Goal: Information Seeking & Learning: Compare options

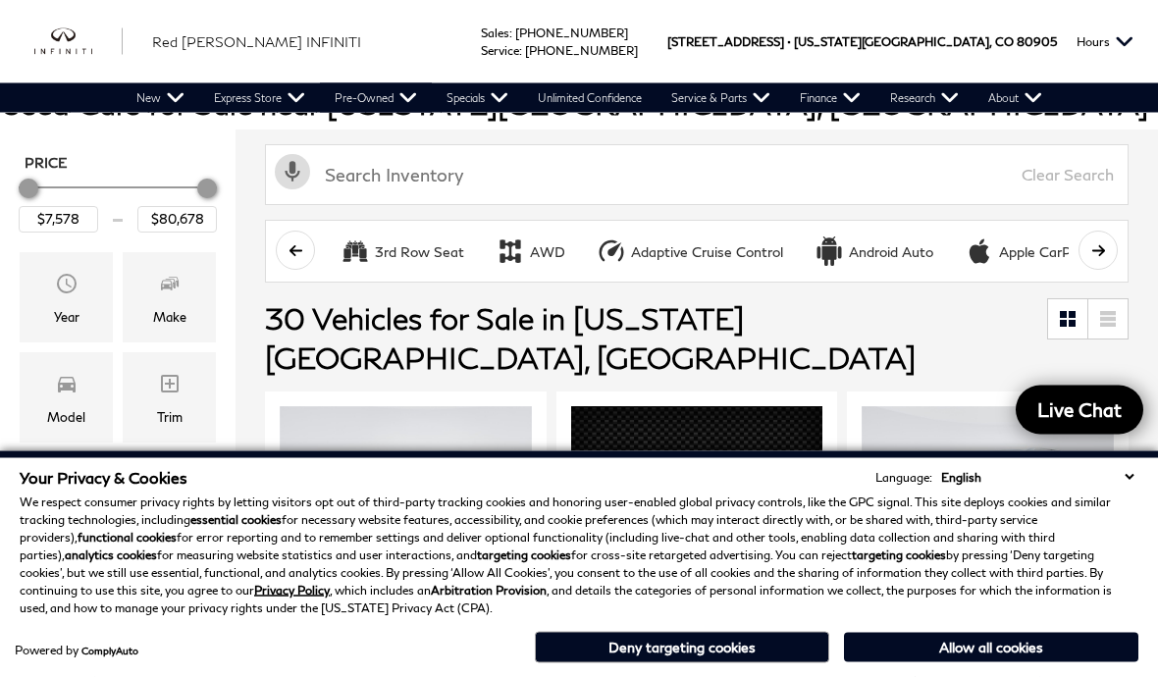
scroll to position [188, 0]
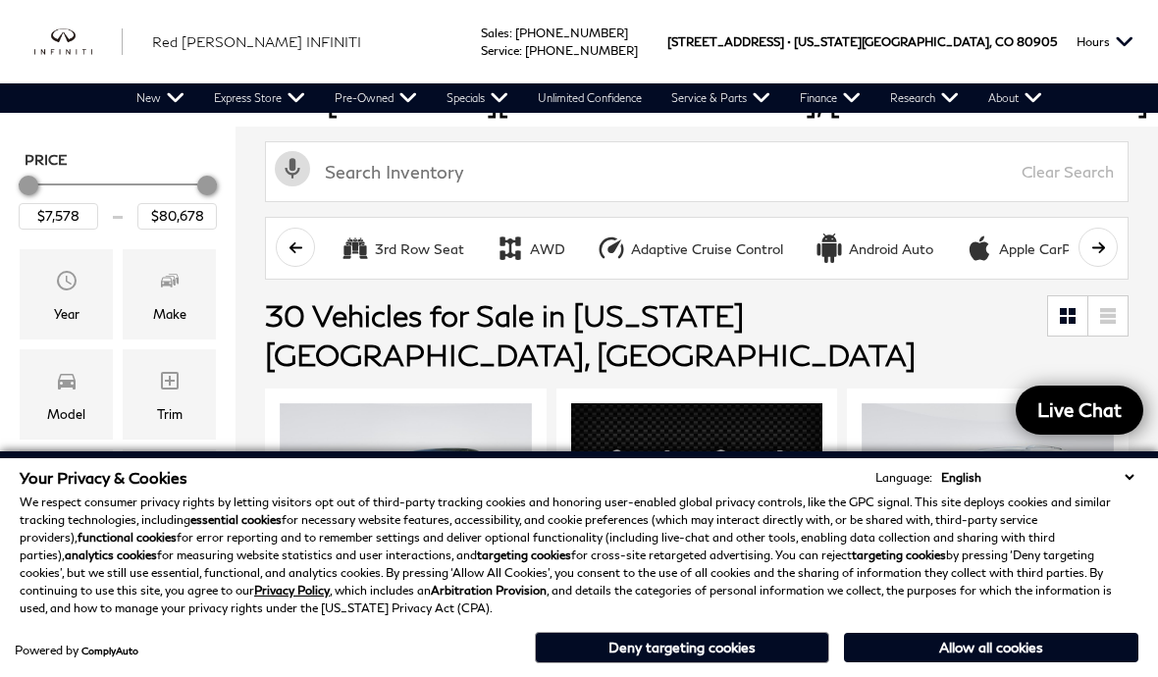
click at [156, 321] on div "Make" at bounding box center [169, 314] width 33 height 22
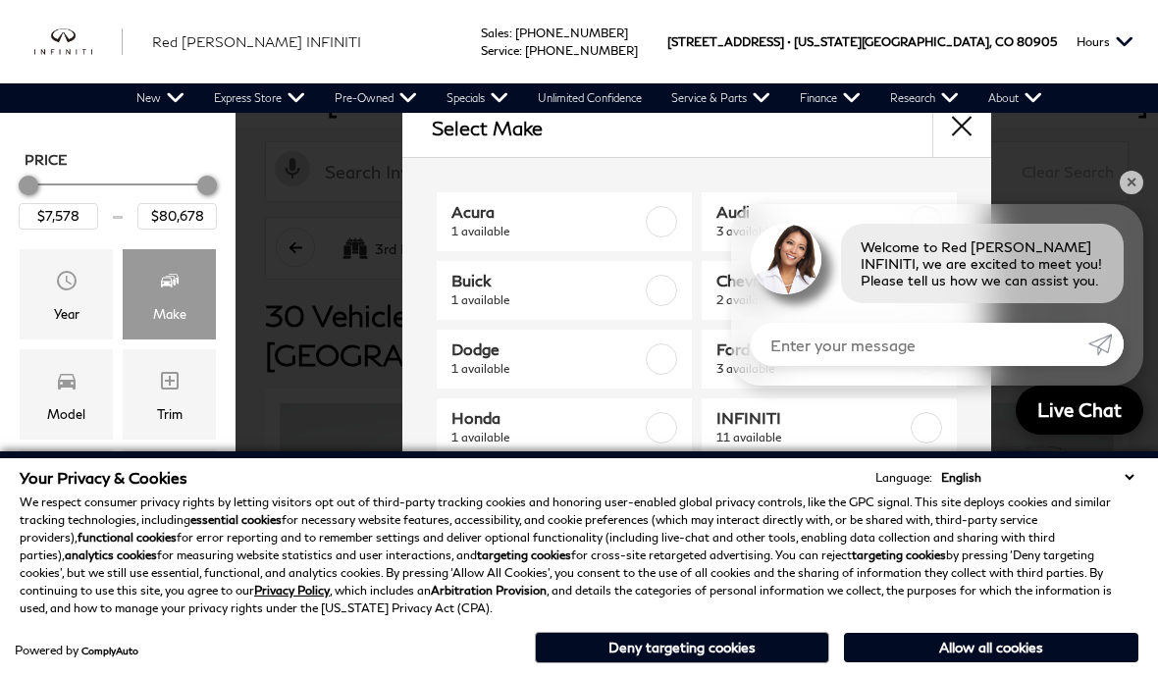
click at [668, 216] on label at bounding box center [660, 221] width 31 height 31
type input "$31,478"
checkbox input "true"
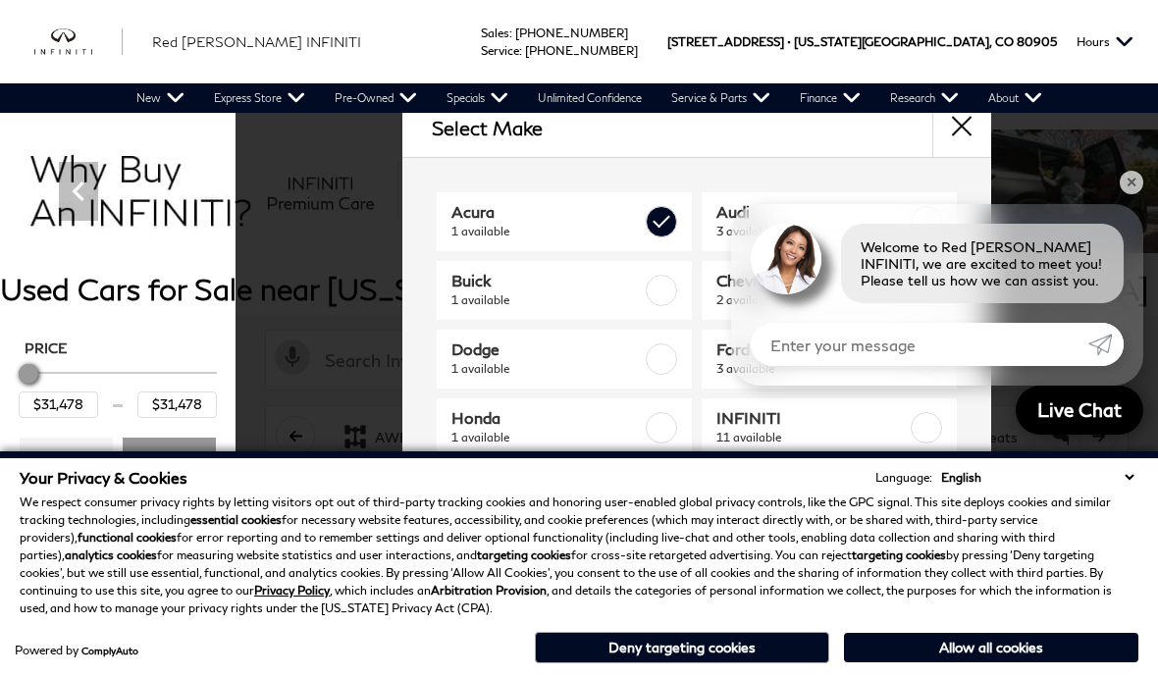
click at [1148, 251] on div "Select Make Acura 1 available Audi 3 available Buick 1 available Chevrolet 2 av…" at bounding box center [696, 337] width 922 height 478
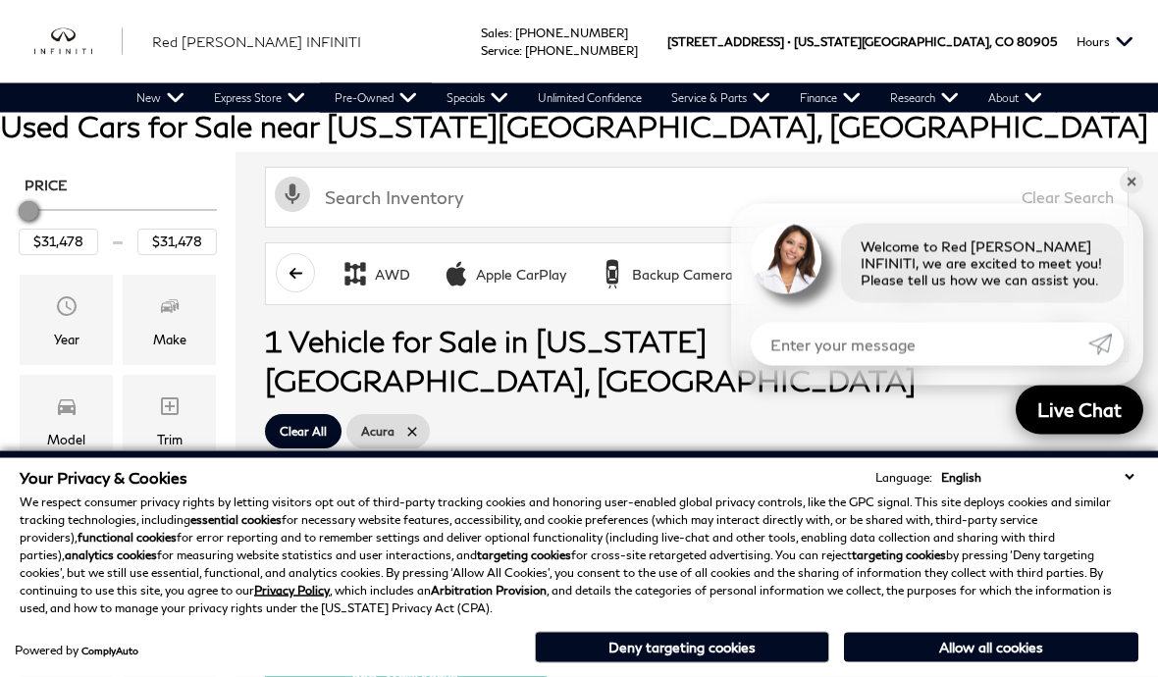
scroll to position [163, 0]
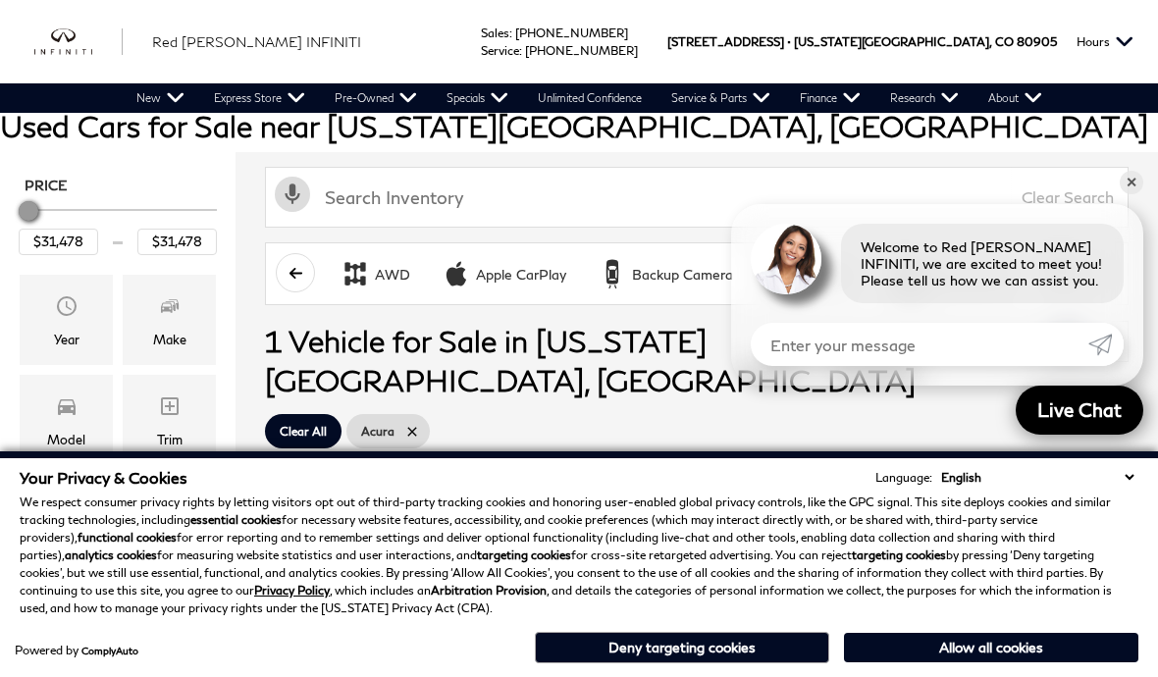
click at [163, 326] on span "Make" at bounding box center [170, 308] width 24 height 39
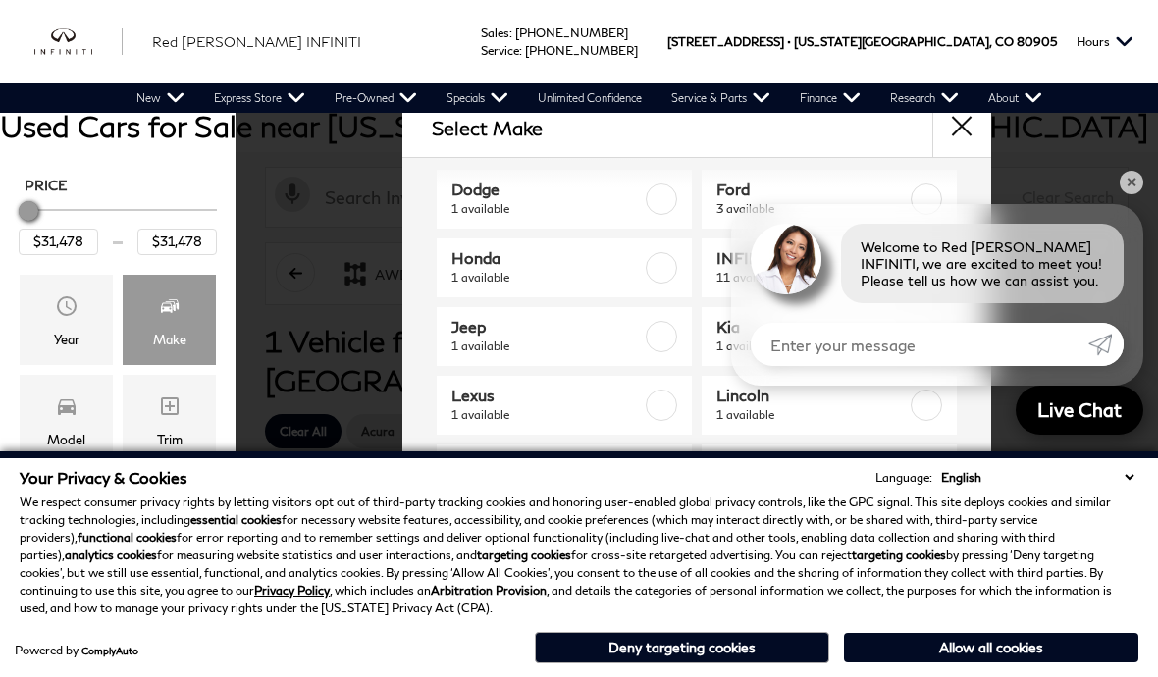
scroll to position [164, 0]
click at [934, 265] on label at bounding box center [925, 263] width 31 height 31
type input "$7,878"
type input "$80,678"
checkbox input "true"
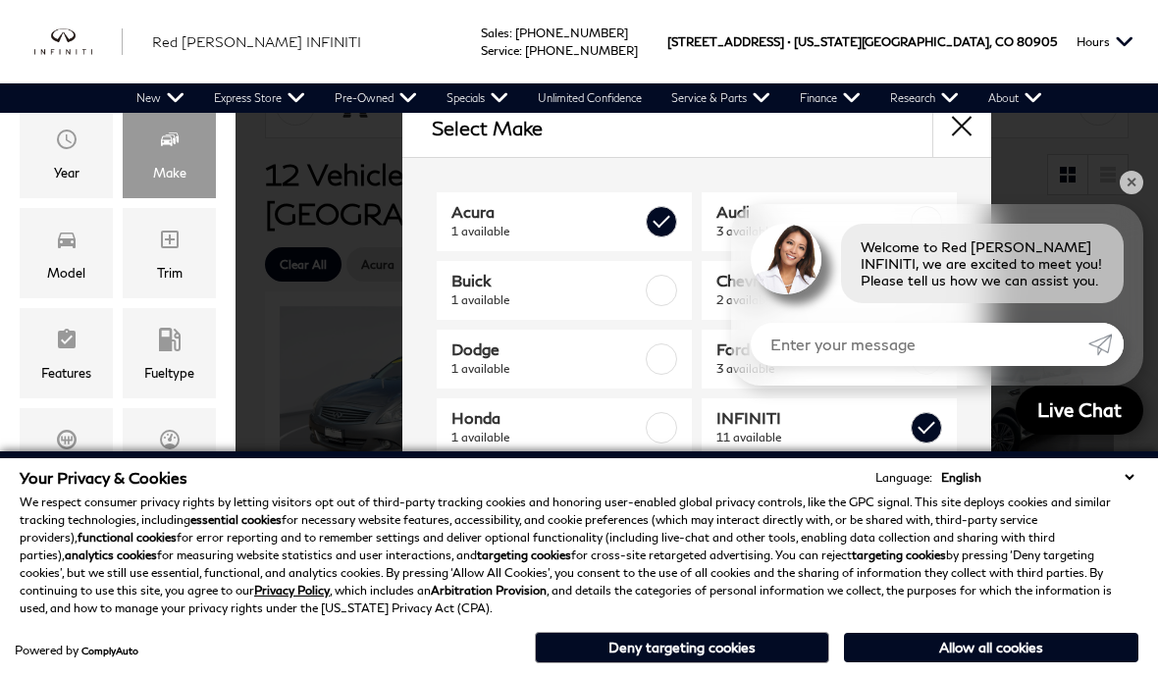
scroll to position [324, 0]
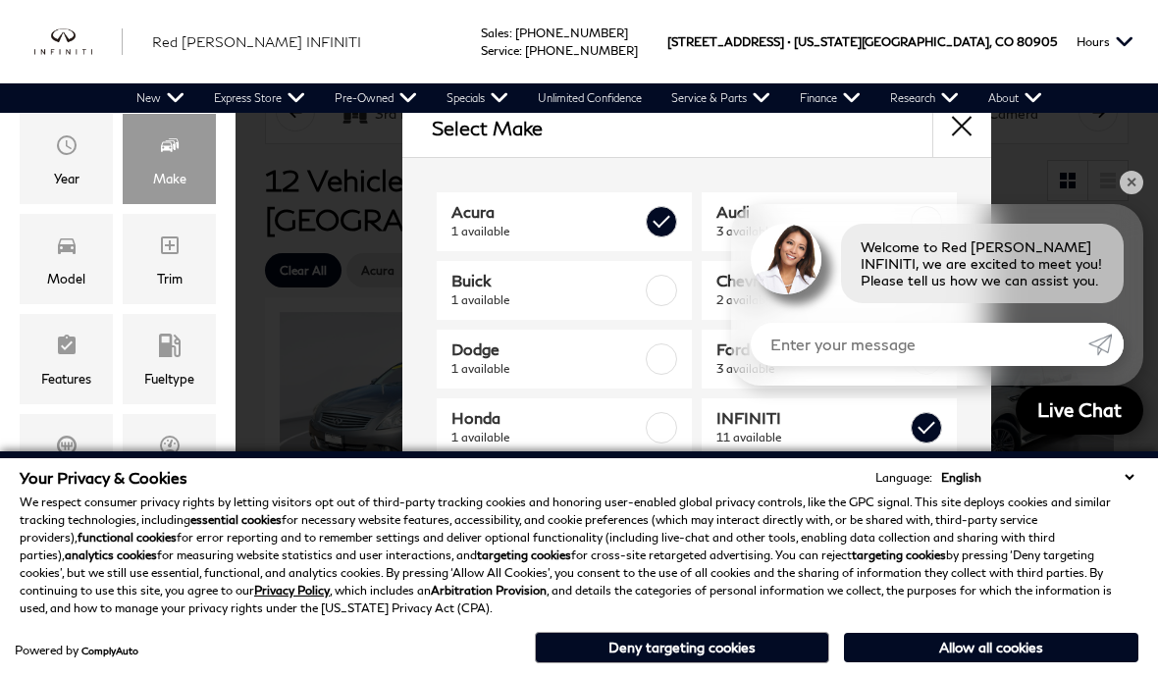
click at [67, 284] on div "Model" at bounding box center [66, 279] width 38 height 22
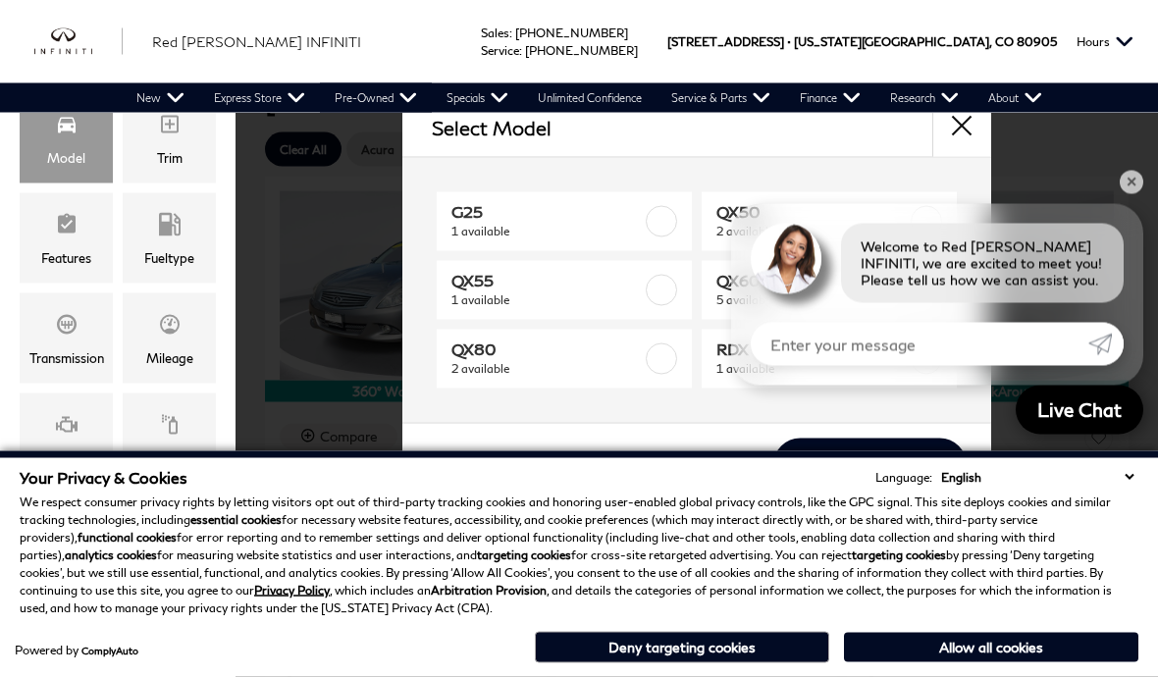
scroll to position [445, 0]
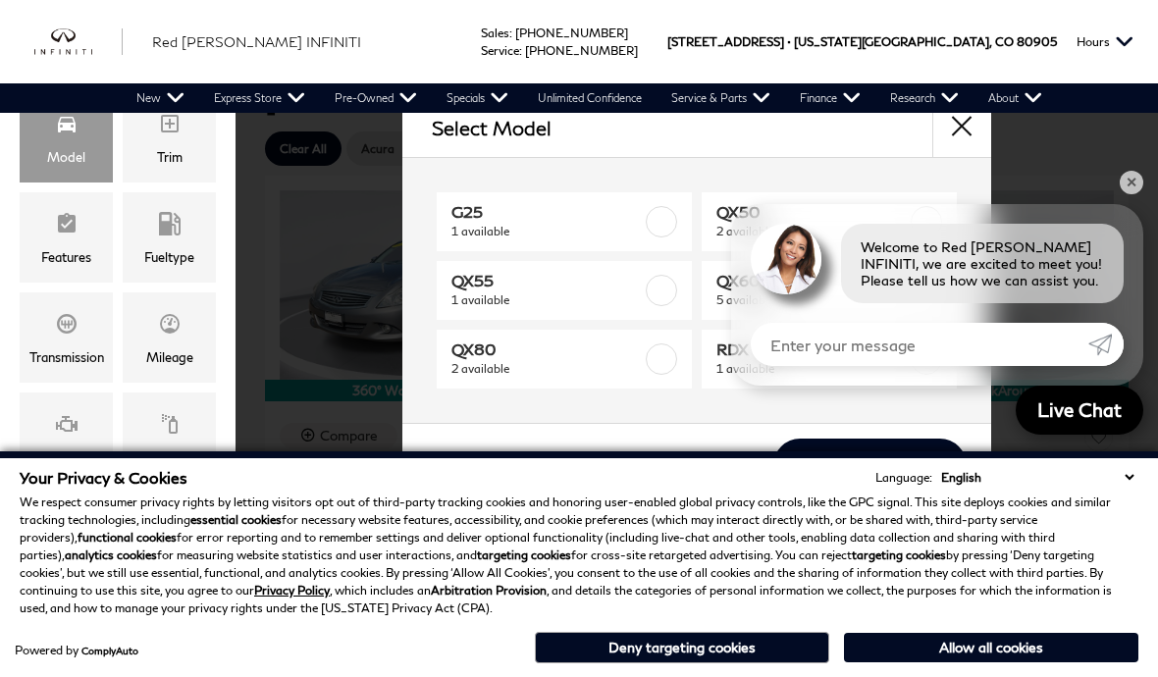
click at [937, 278] on div at bounding box center [925, 290] width 31 height 31
type input "$38,678"
type input "$51,178"
checkbox input "true"
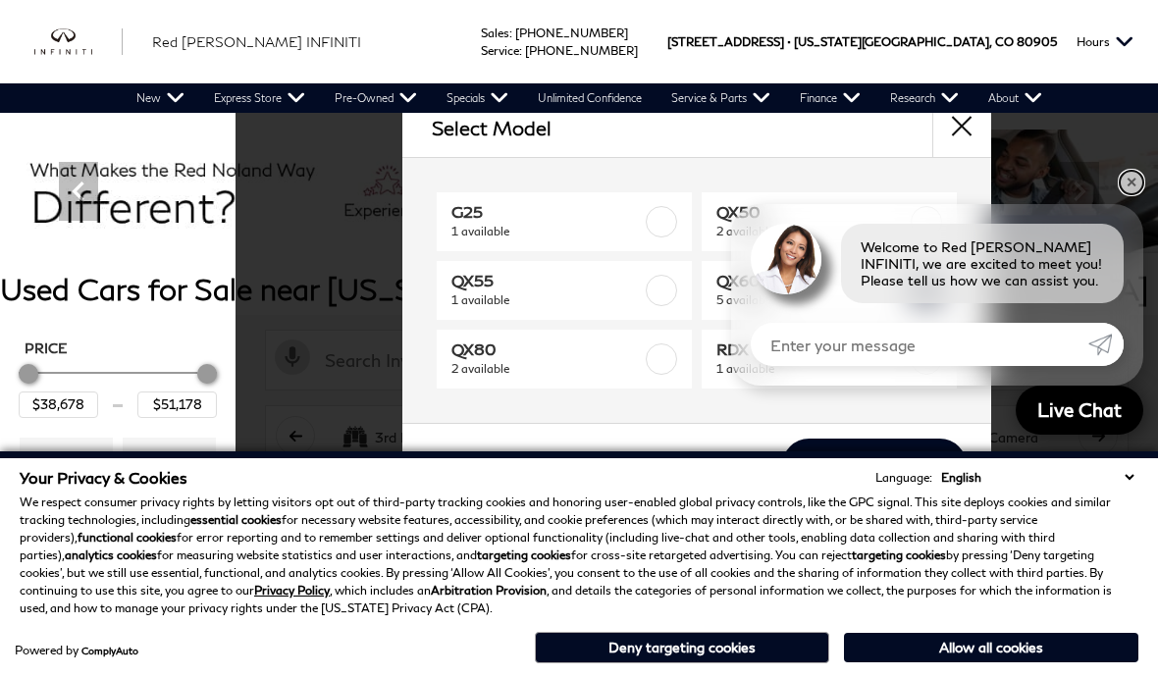
click at [1132, 194] on link "✕" at bounding box center [1131, 183] width 24 height 24
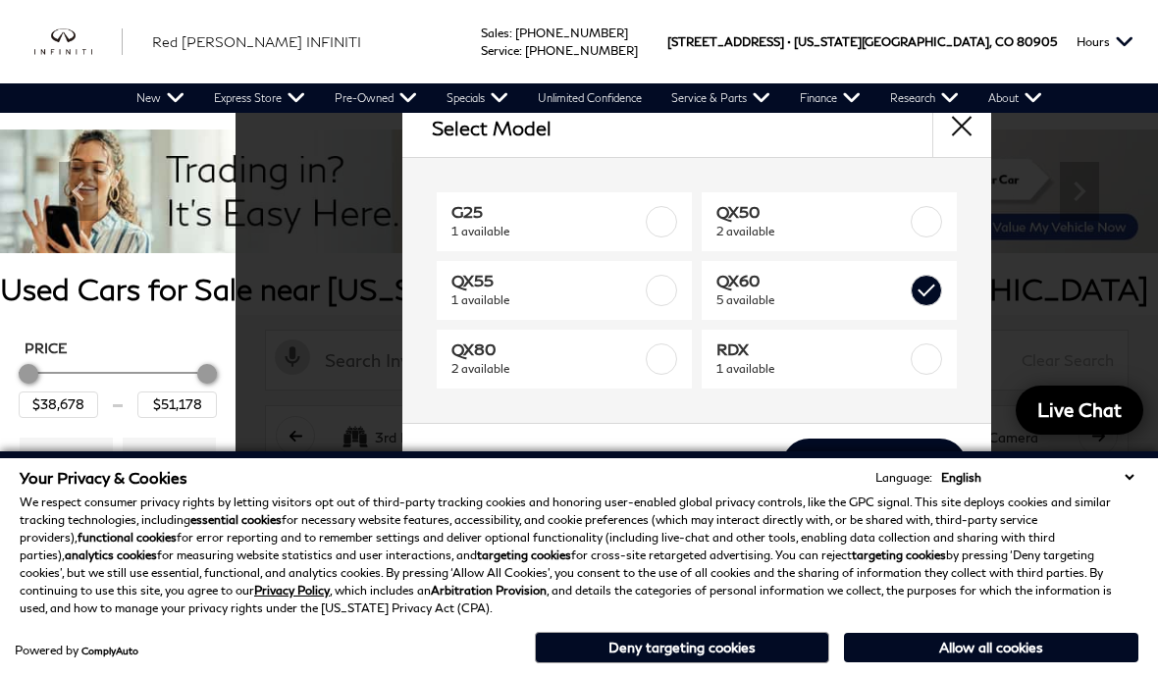
click at [872, 461] on link "View 5 Matches" at bounding box center [874, 466] width 184 height 54
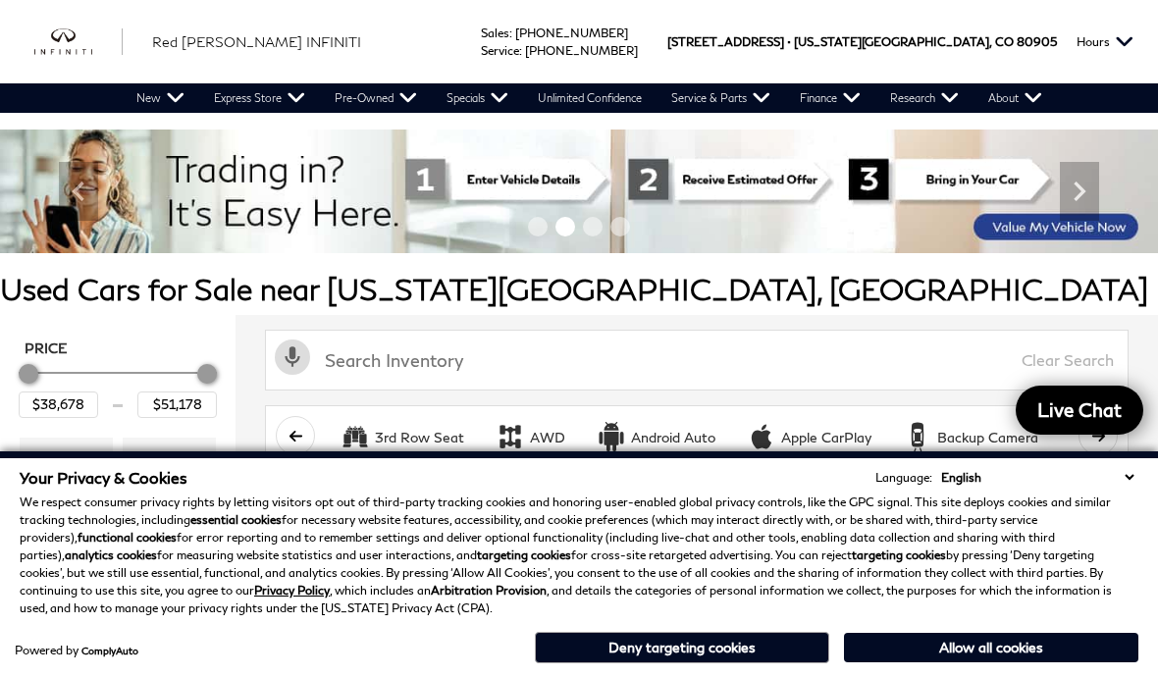
click at [1014, 662] on button "Allow all cookies" at bounding box center [991, 647] width 294 height 29
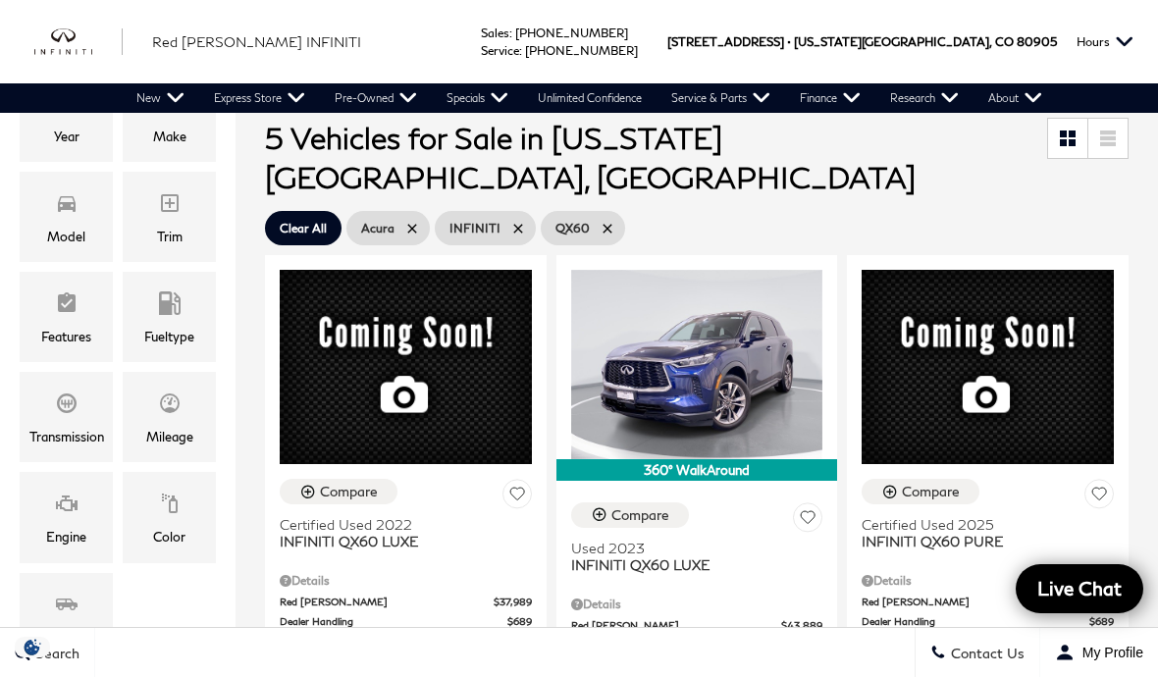
scroll to position [369, 0]
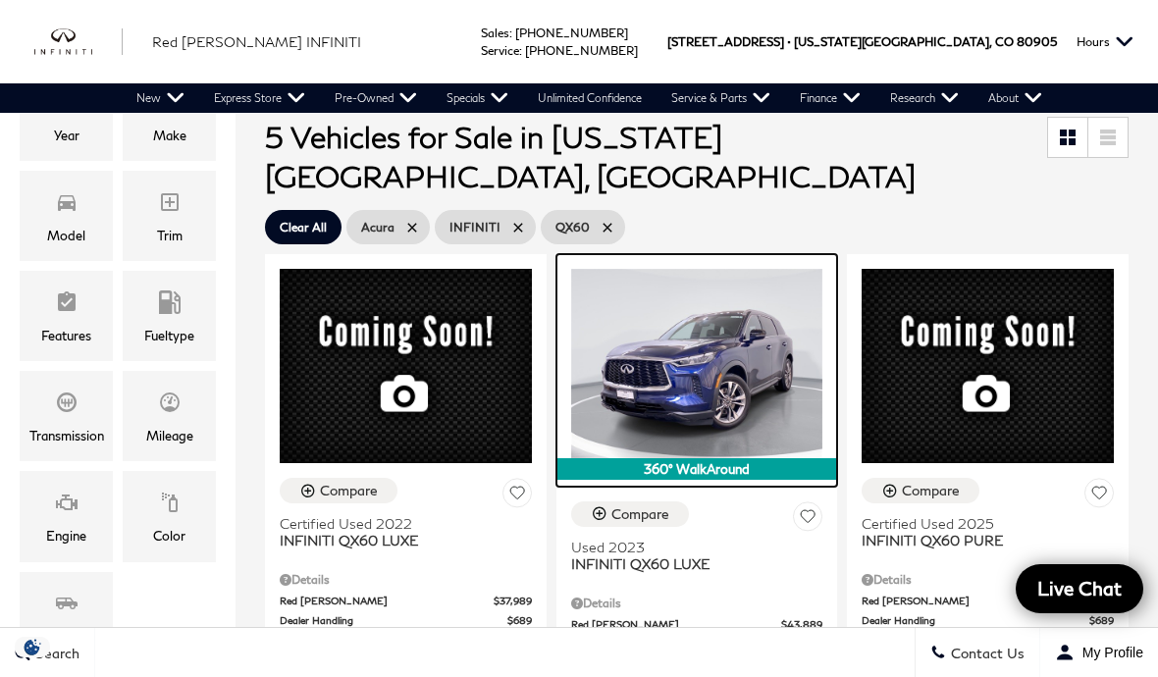
click at [712, 350] on img at bounding box center [697, 363] width 252 height 188
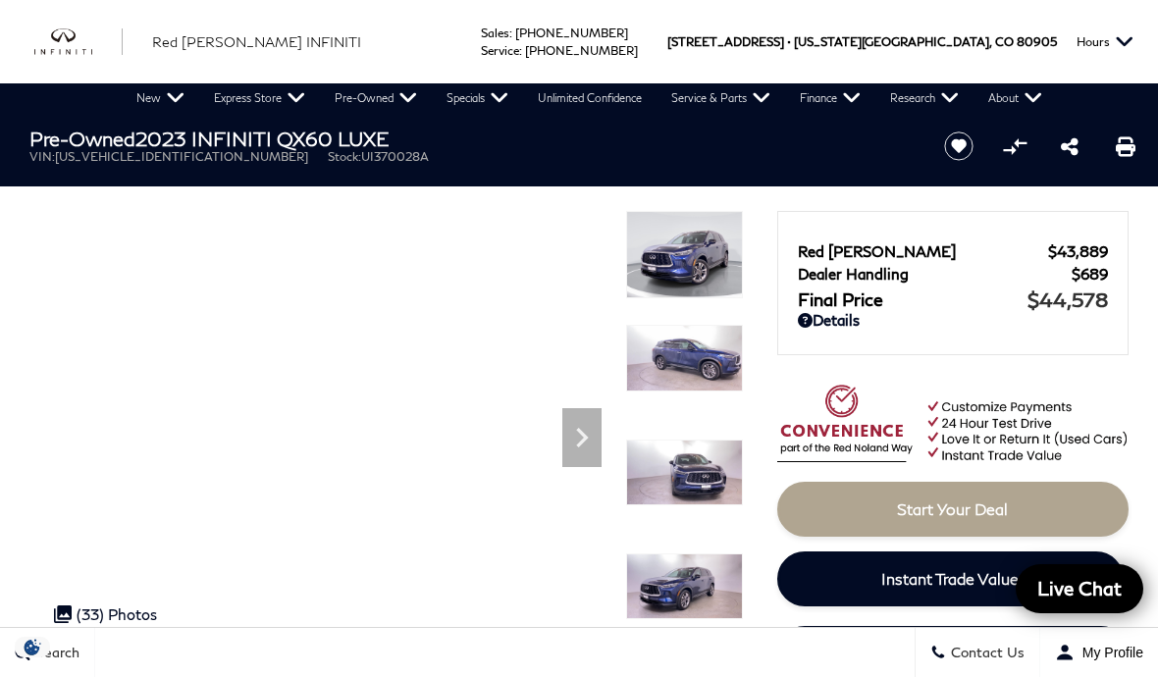
click at [584, 443] on icon "Next" at bounding box center [581, 437] width 39 height 39
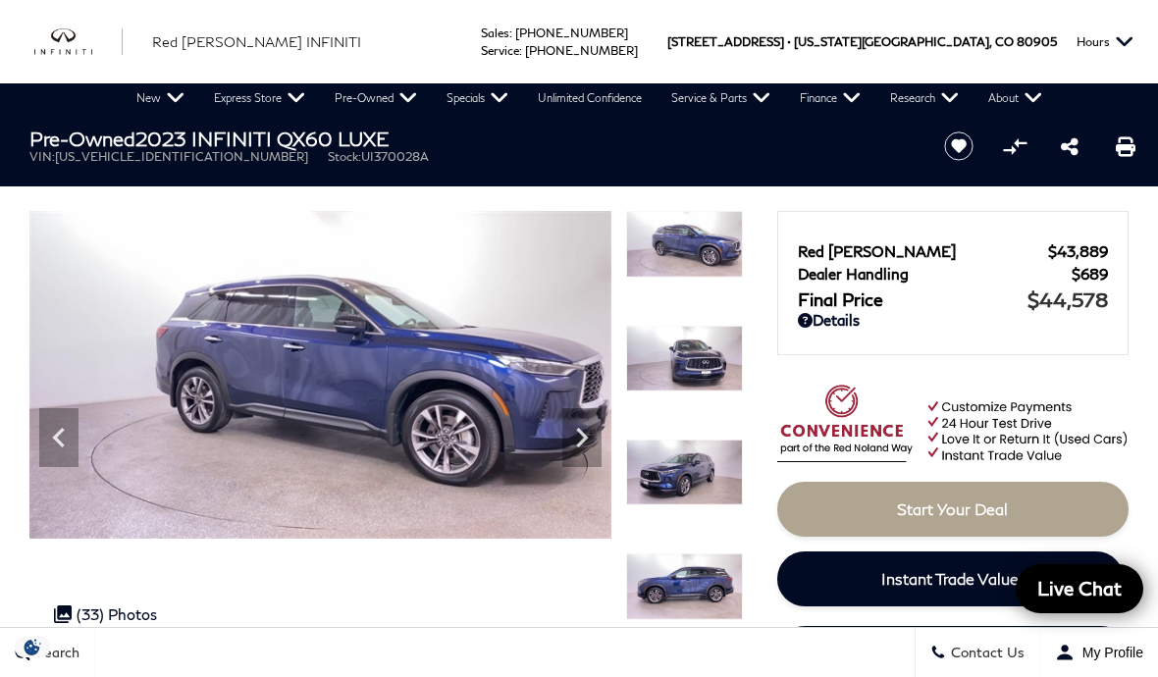
click at [582, 442] on icon "Next" at bounding box center [582, 438] width 12 height 20
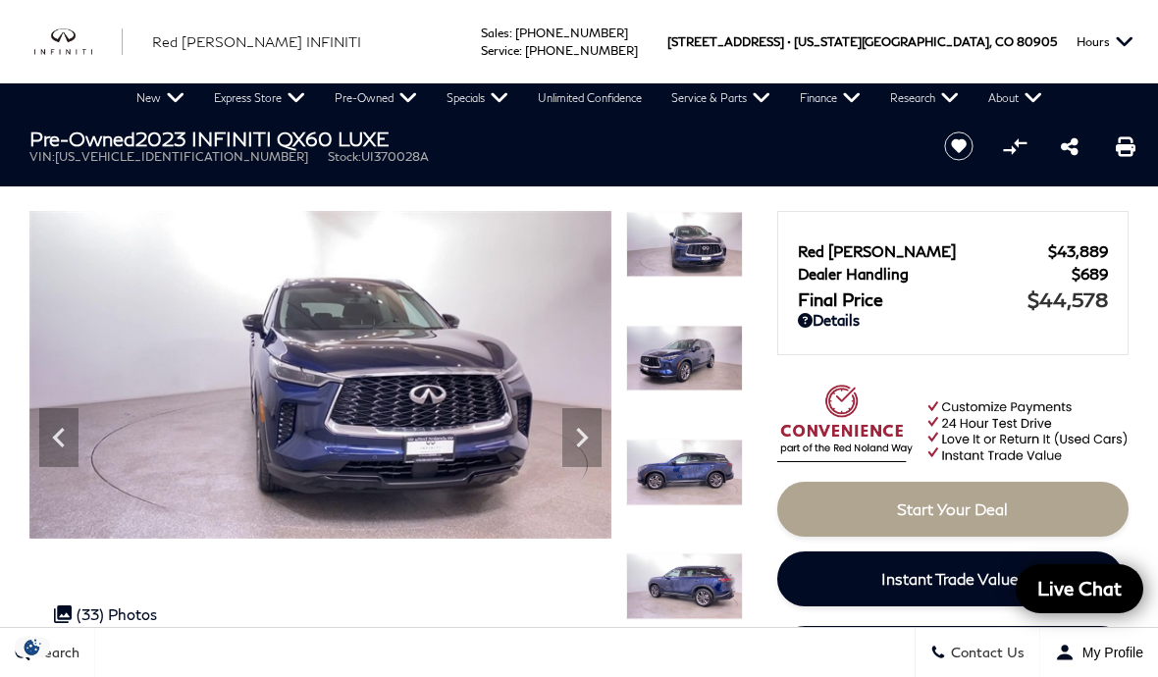
click at [581, 451] on icon "Next" at bounding box center [581, 437] width 39 height 39
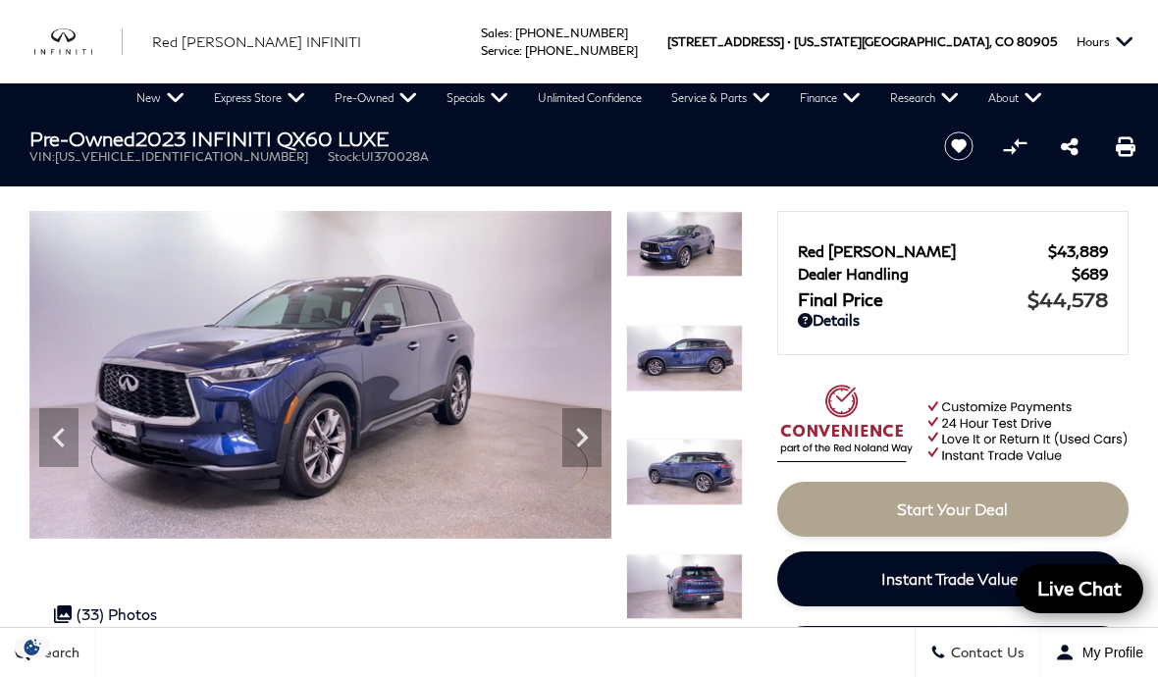
click at [581, 450] on icon "Next" at bounding box center [581, 437] width 39 height 39
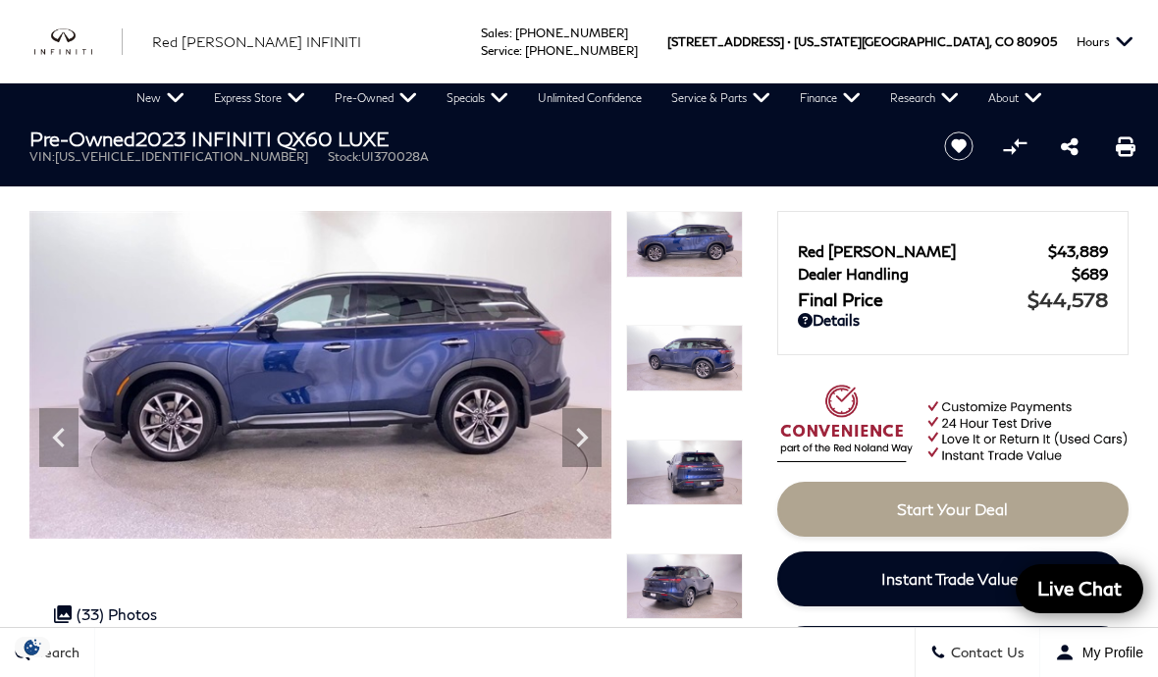
click at [582, 446] on icon "Next" at bounding box center [581, 437] width 39 height 39
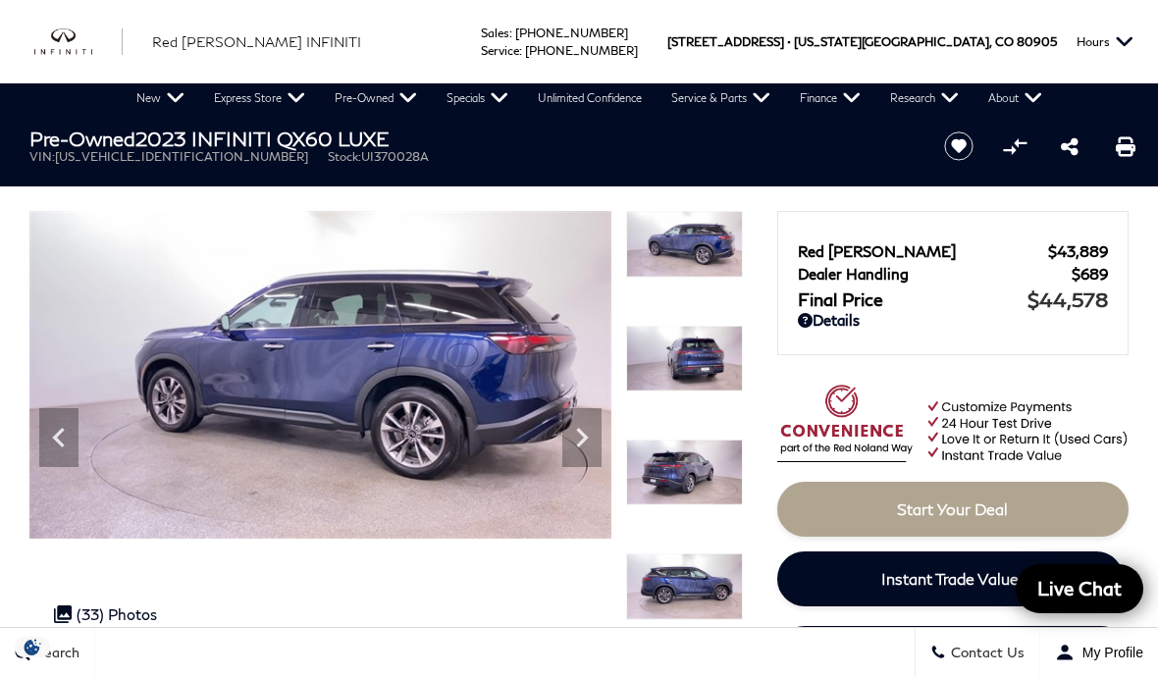
click at [591, 443] on icon "Next" at bounding box center [581, 437] width 39 height 39
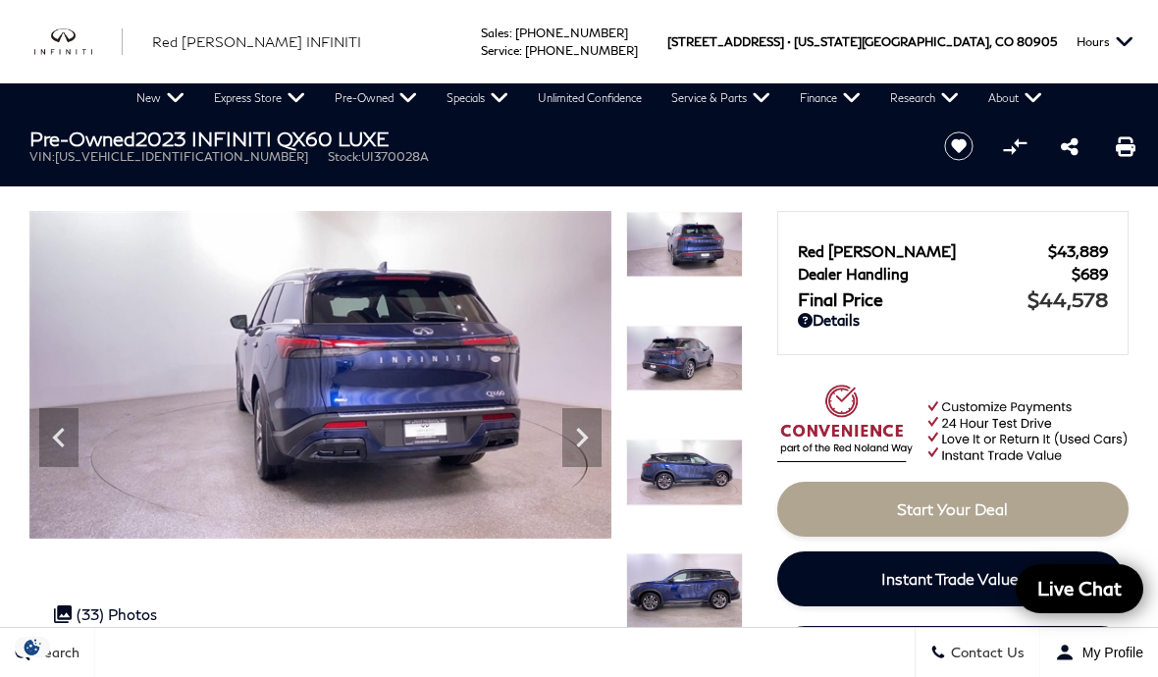
click at [588, 447] on icon "Next" at bounding box center [581, 437] width 39 height 39
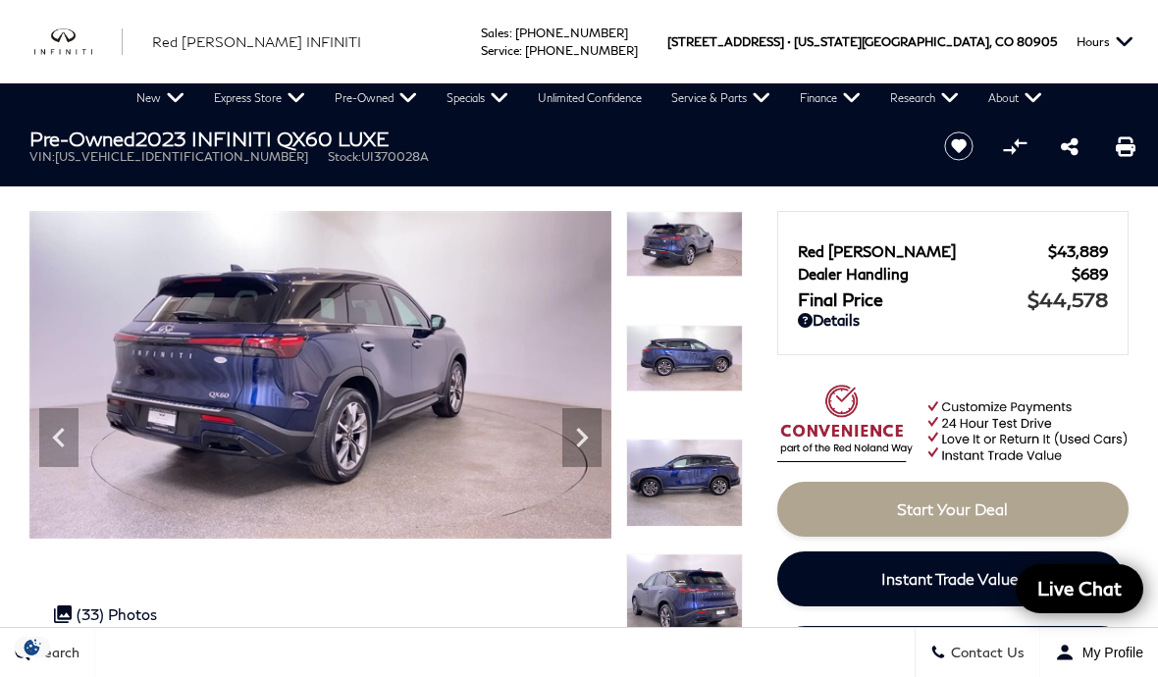
click at [584, 446] on icon "Next" at bounding box center [581, 437] width 39 height 39
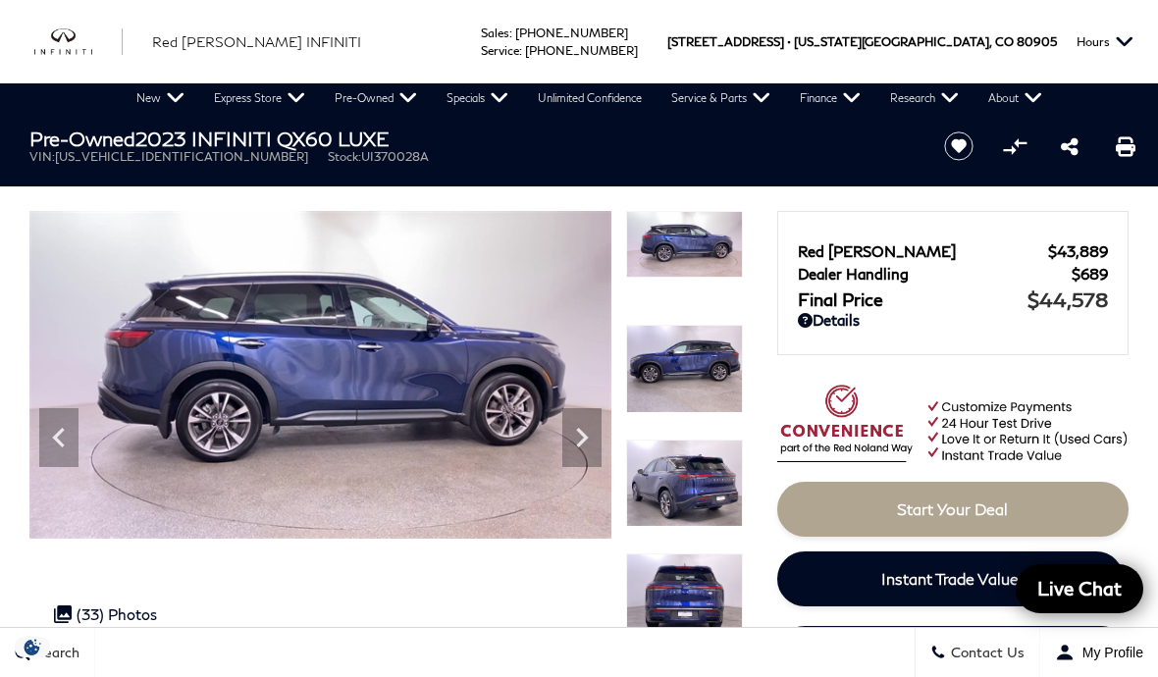
click at [62, 433] on icon "Previous" at bounding box center [58, 437] width 39 height 39
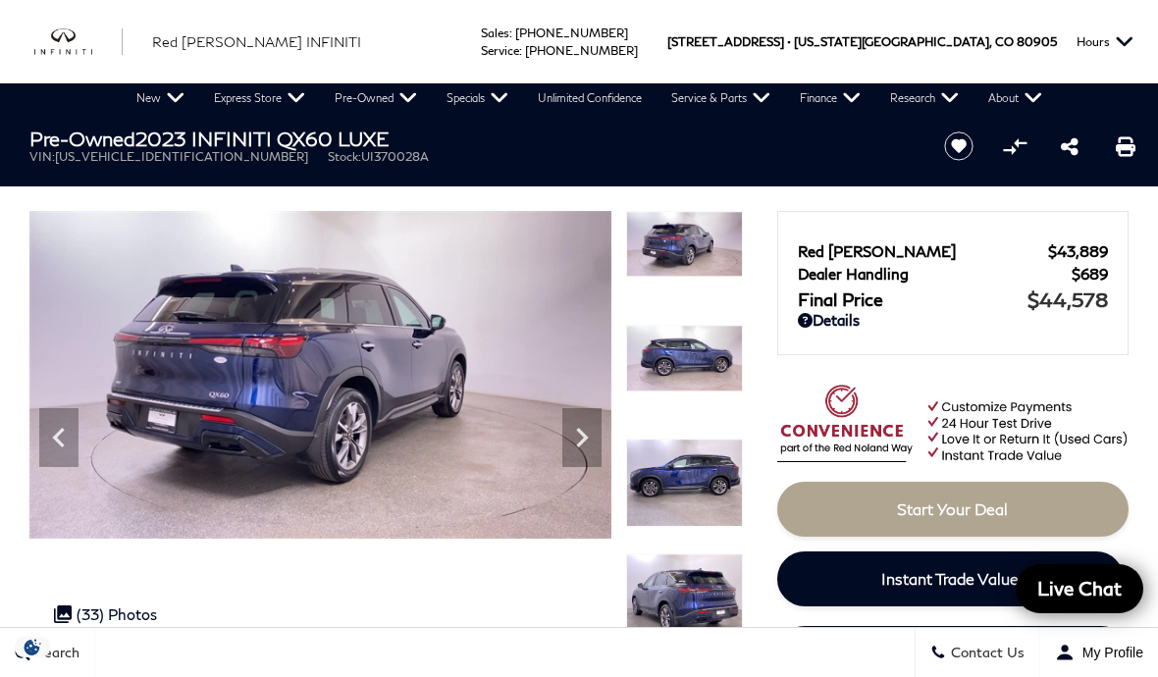
click at [592, 439] on icon "Next" at bounding box center [581, 437] width 39 height 39
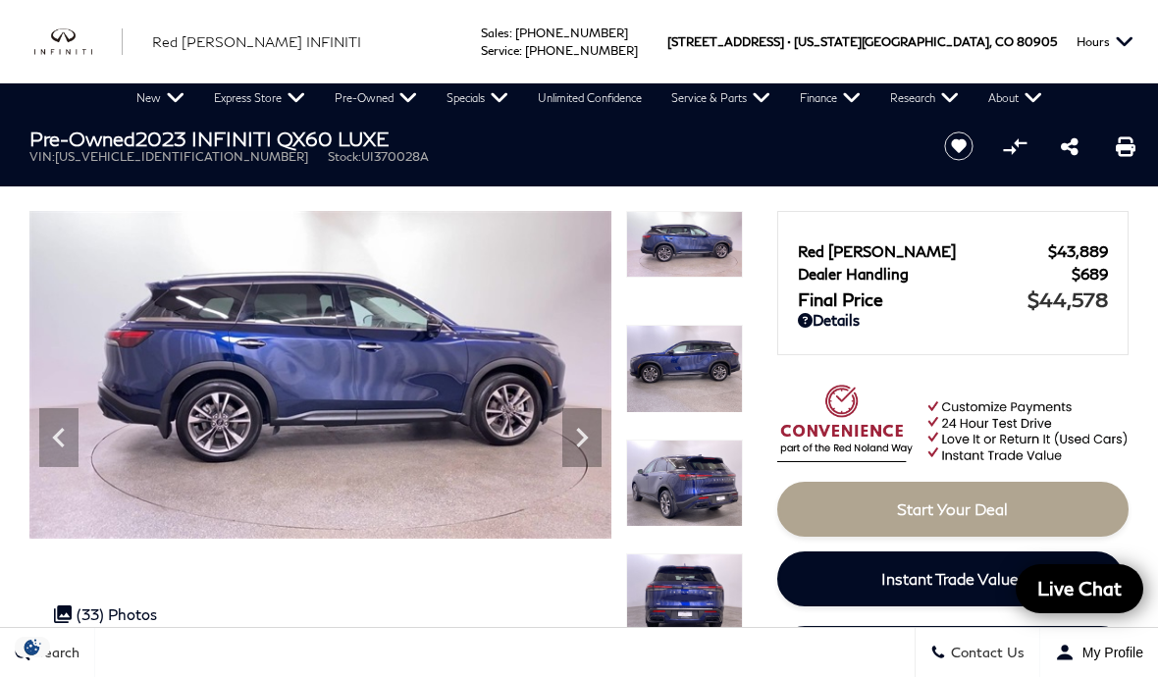
click at [588, 444] on icon "Next" at bounding box center [581, 437] width 39 height 39
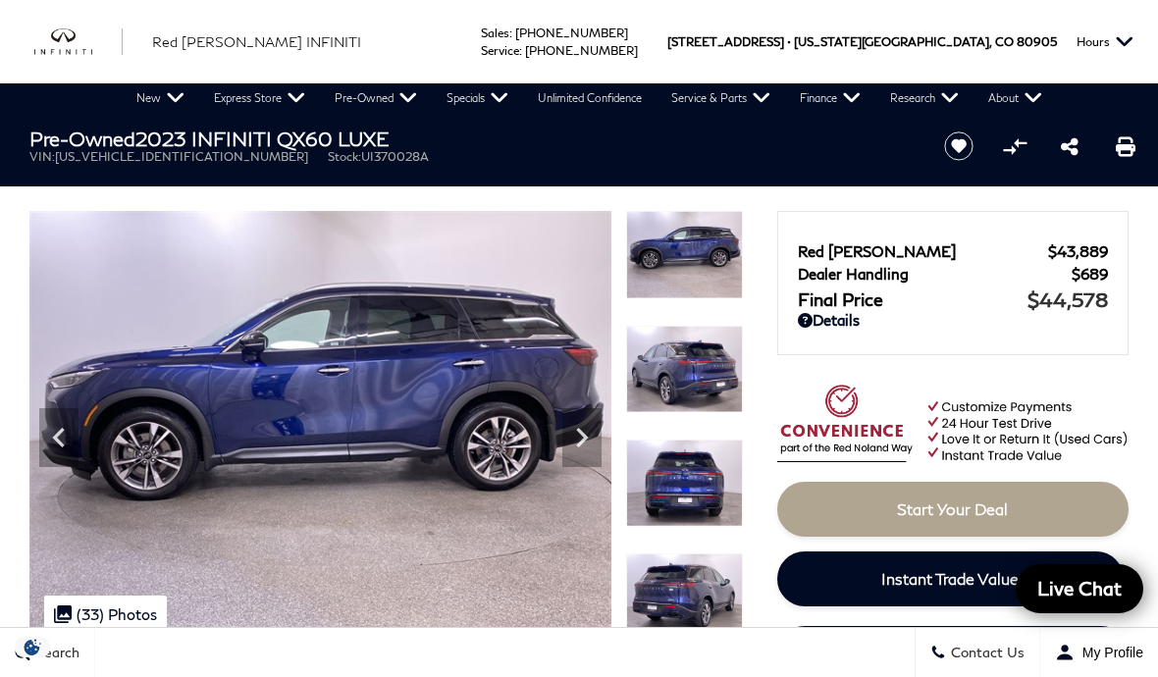
click at [587, 444] on icon "Next" at bounding box center [581, 437] width 39 height 39
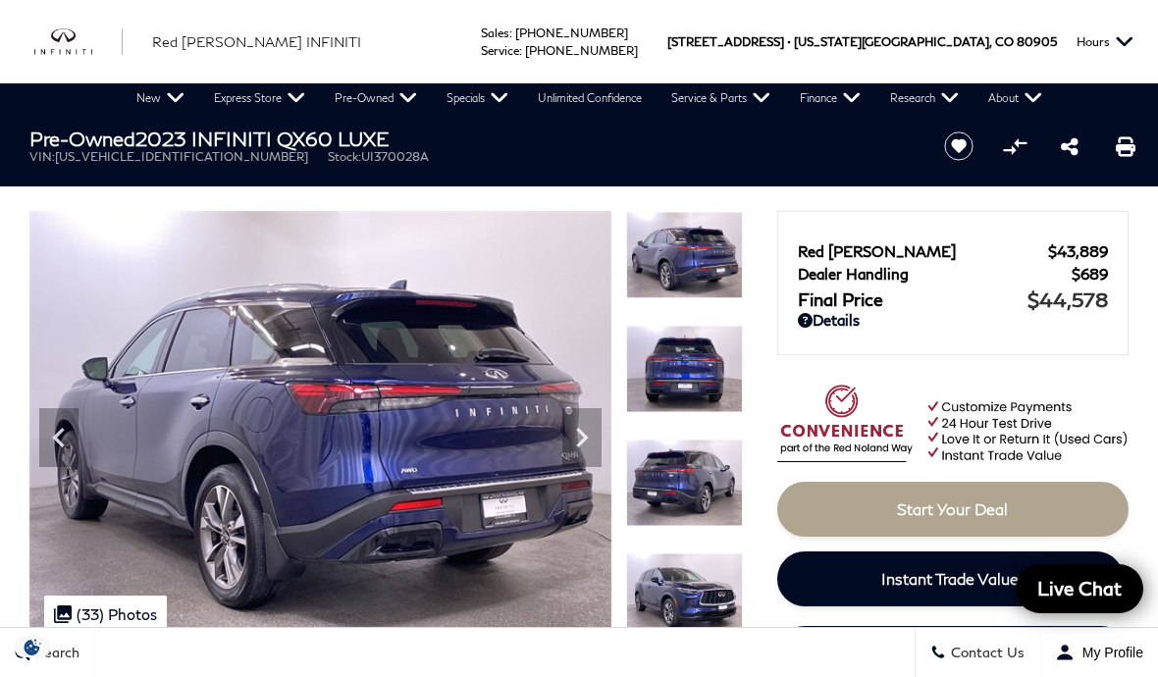
click at [595, 434] on icon "Next" at bounding box center [581, 437] width 39 height 39
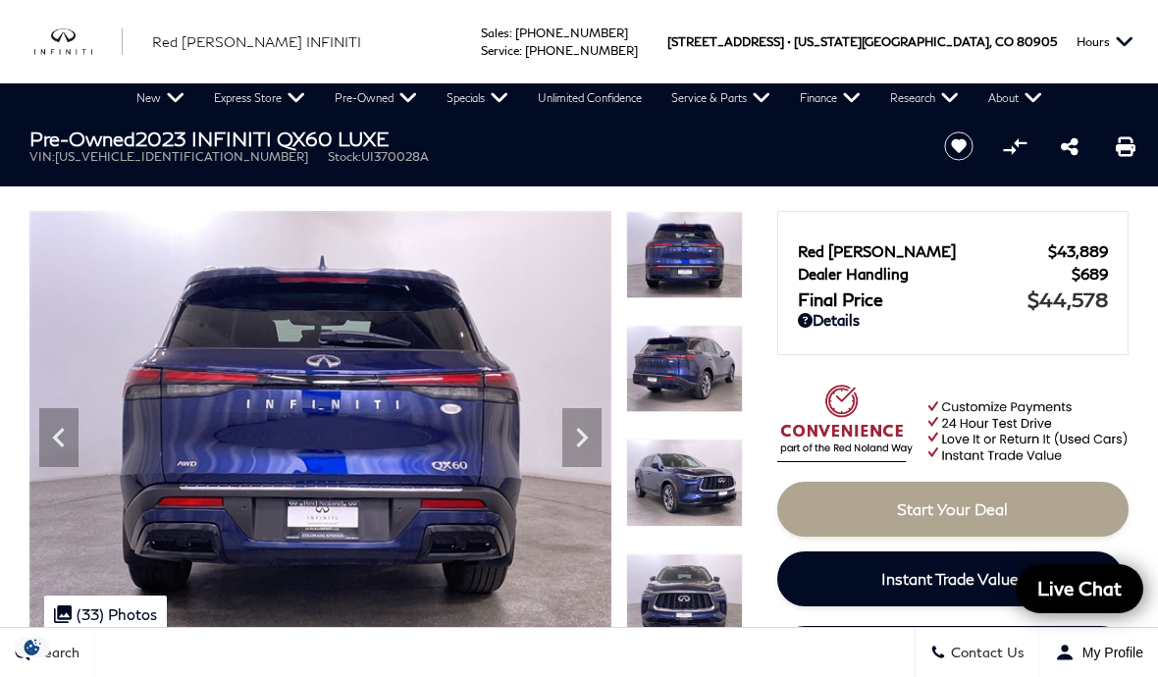
click at [587, 432] on icon "Next" at bounding box center [581, 437] width 39 height 39
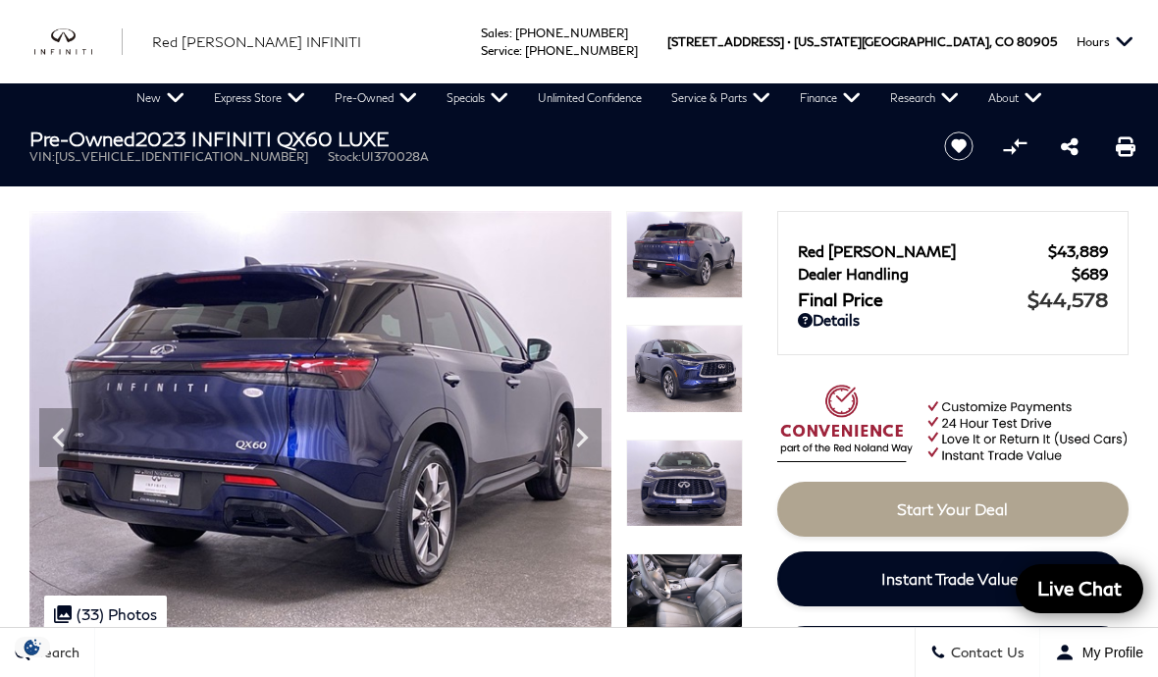
click at [586, 433] on icon "Next" at bounding box center [581, 437] width 39 height 39
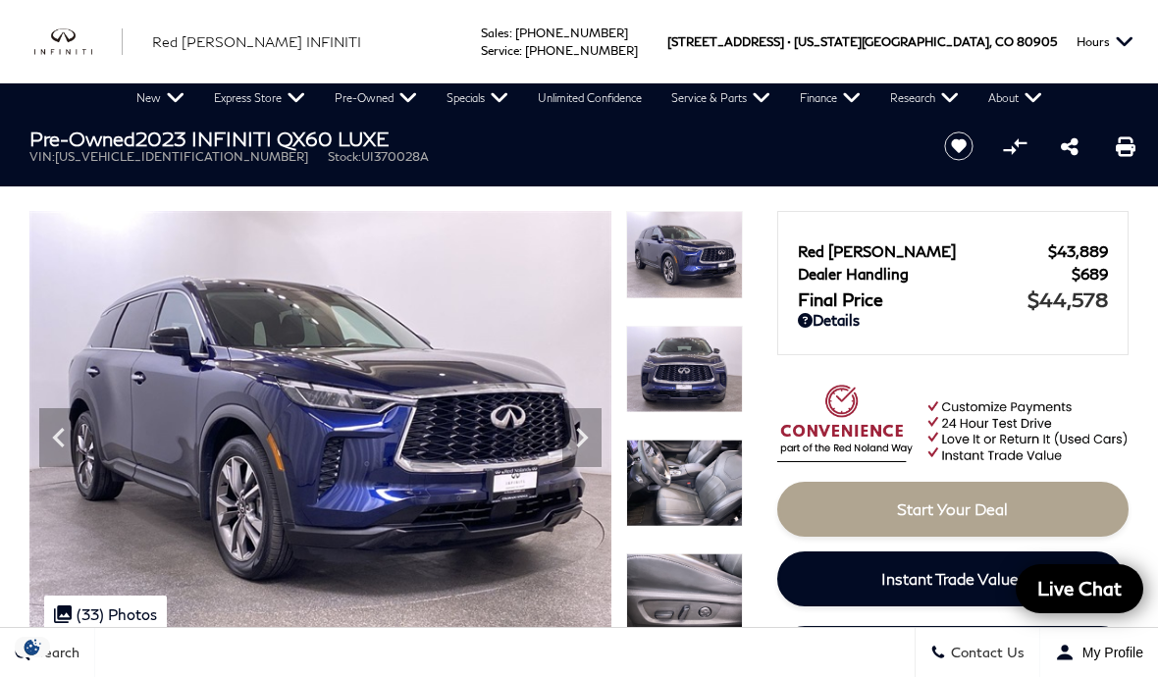
click at [590, 432] on icon "Next" at bounding box center [581, 437] width 39 height 39
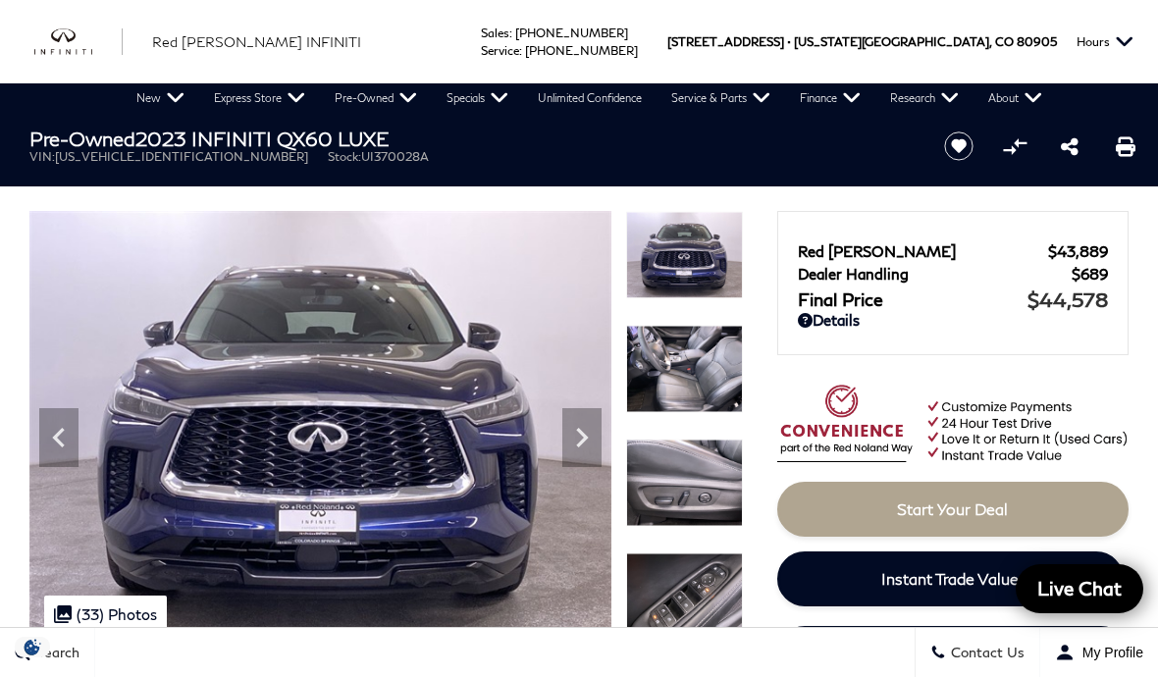
click at [583, 439] on icon "Next" at bounding box center [582, 438] width 12 height 20
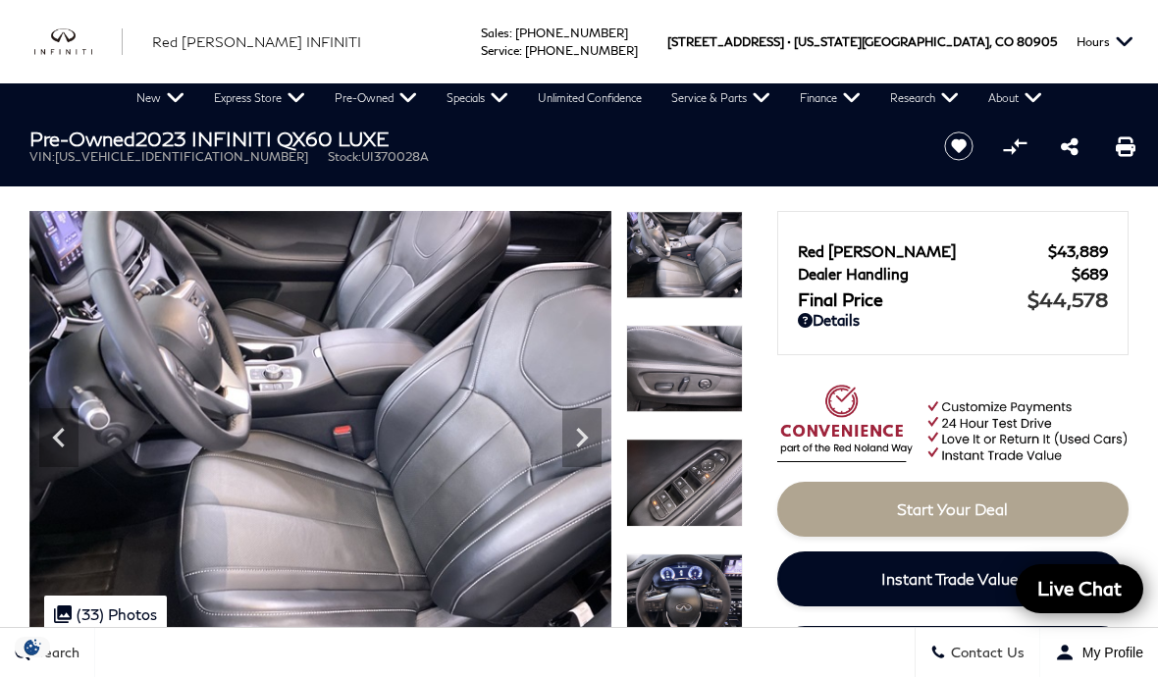
click at [581, 444] on icon "Next" at bounding box center [582, 438] width 12 height 20
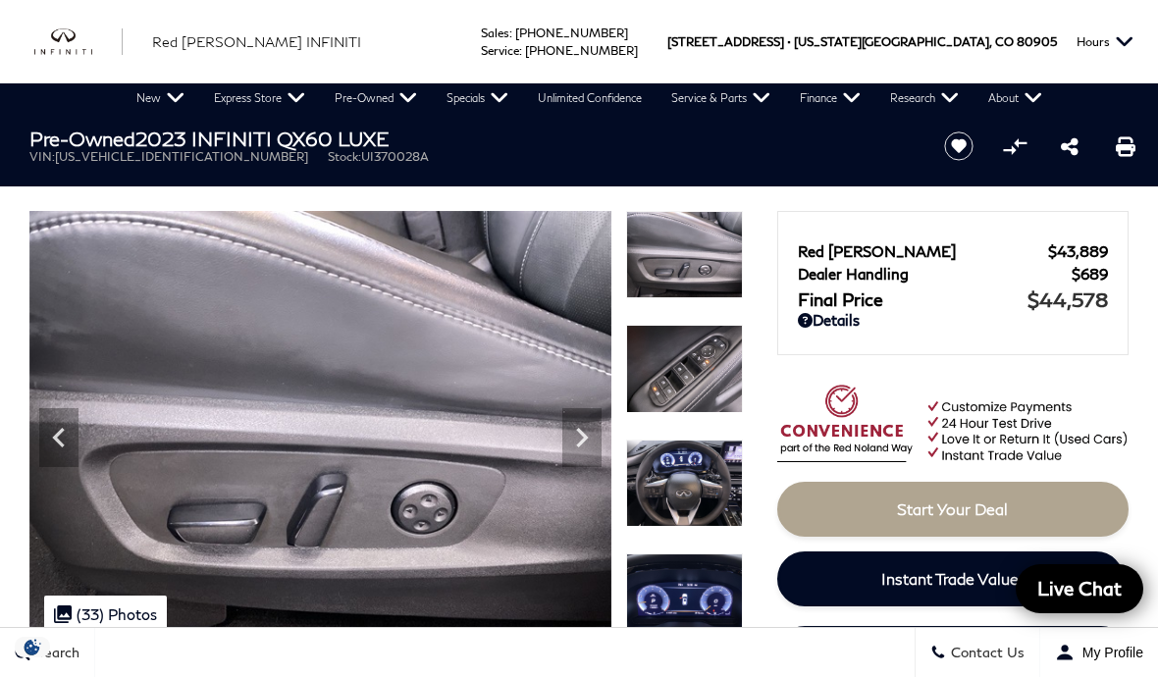
click at [586, 442] on icon "Next" at bounding box center [581, 437] width 39 height 39
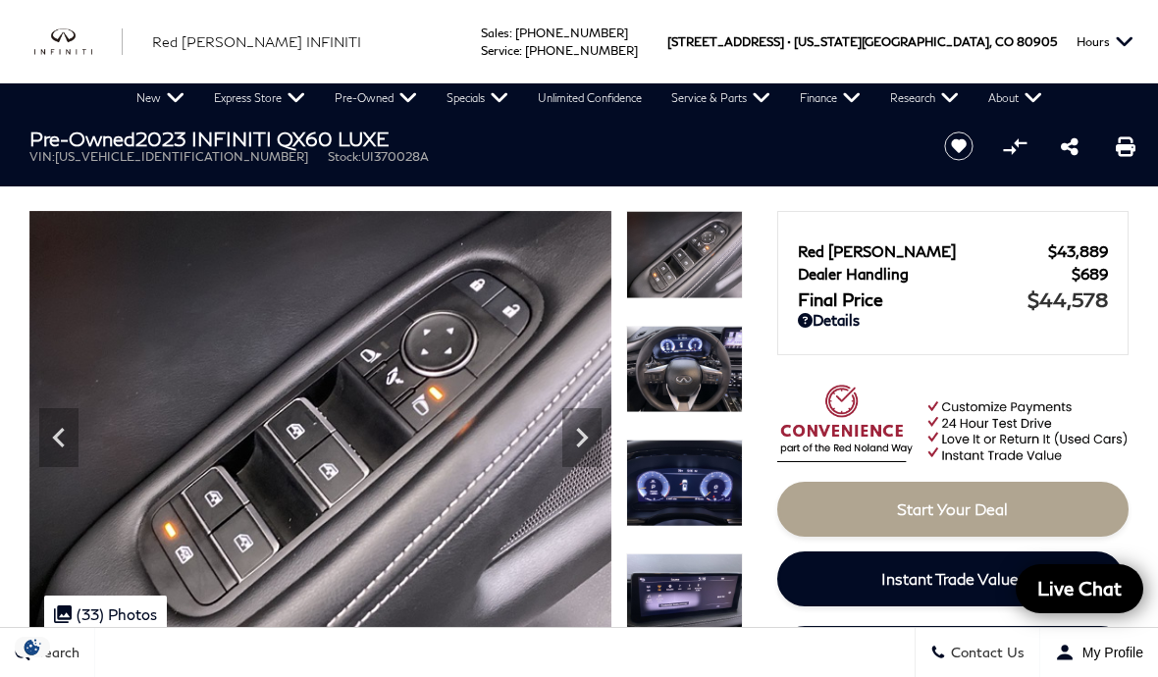
click at [581, 447] on icon "Next" at bounding box center [581, 437] width 39 height 39
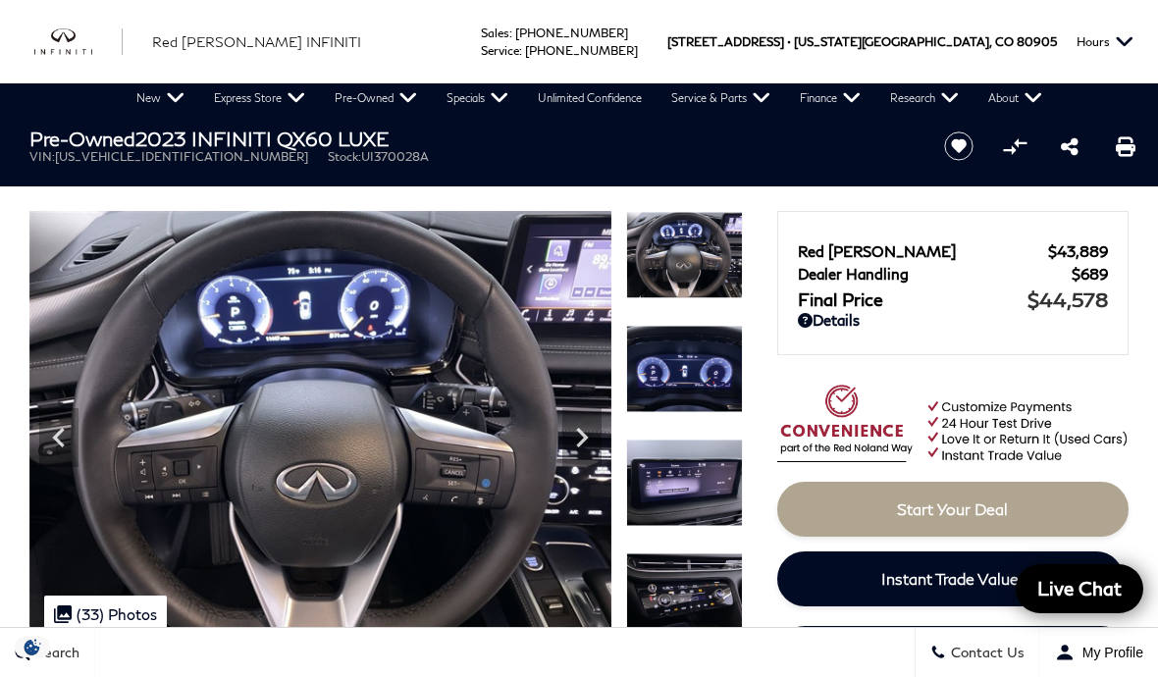
click at [578, 454] on icon "Next" at bounding box center [581, 437] width 39 height 39
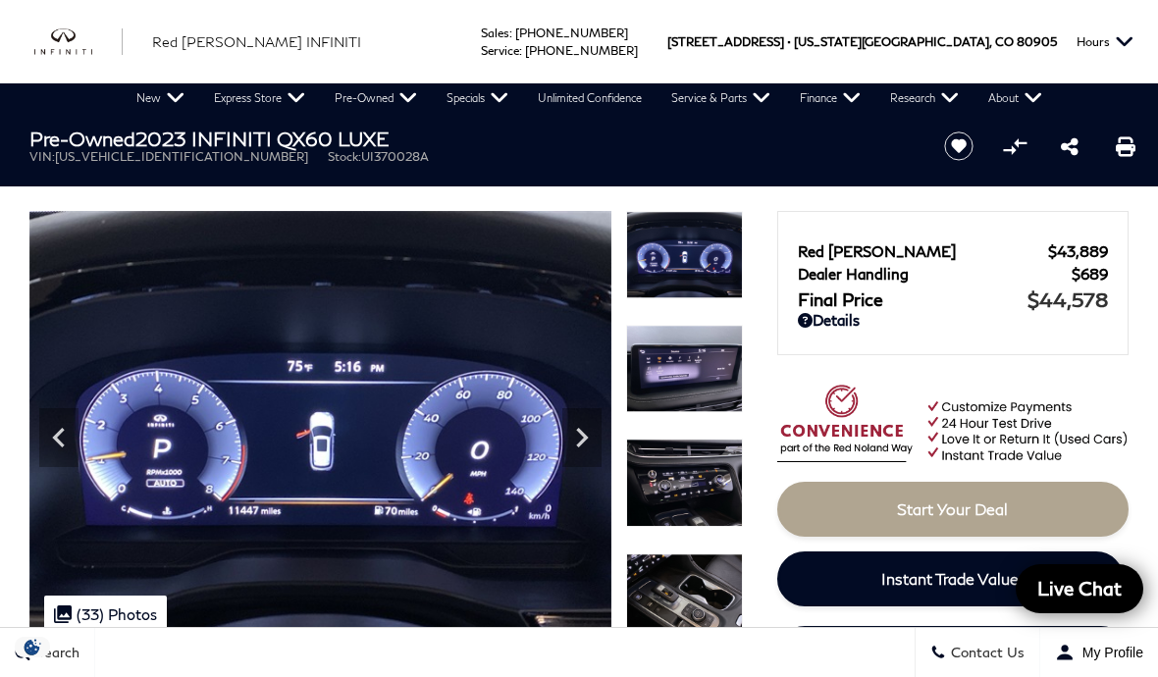
click at [581, 450] on icon "Next" at bounding box center [581, 437] width 39 height 39
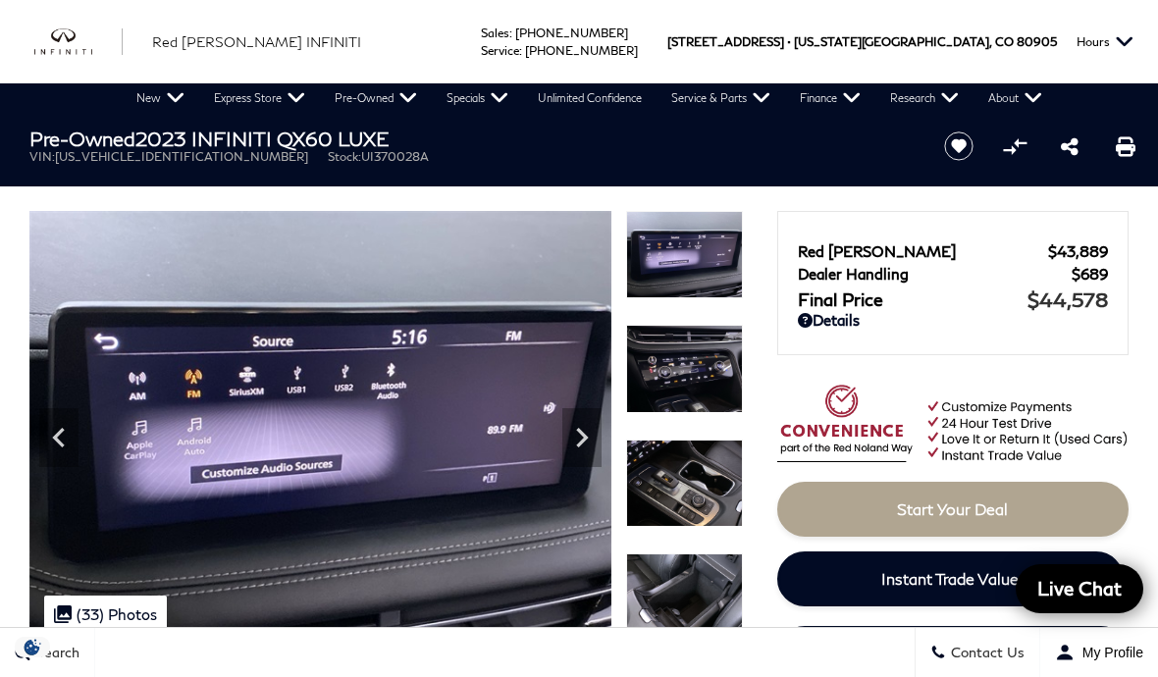
click at [584, 454] on icon "Next" at bounding box center [581, 437] width 39 height 39
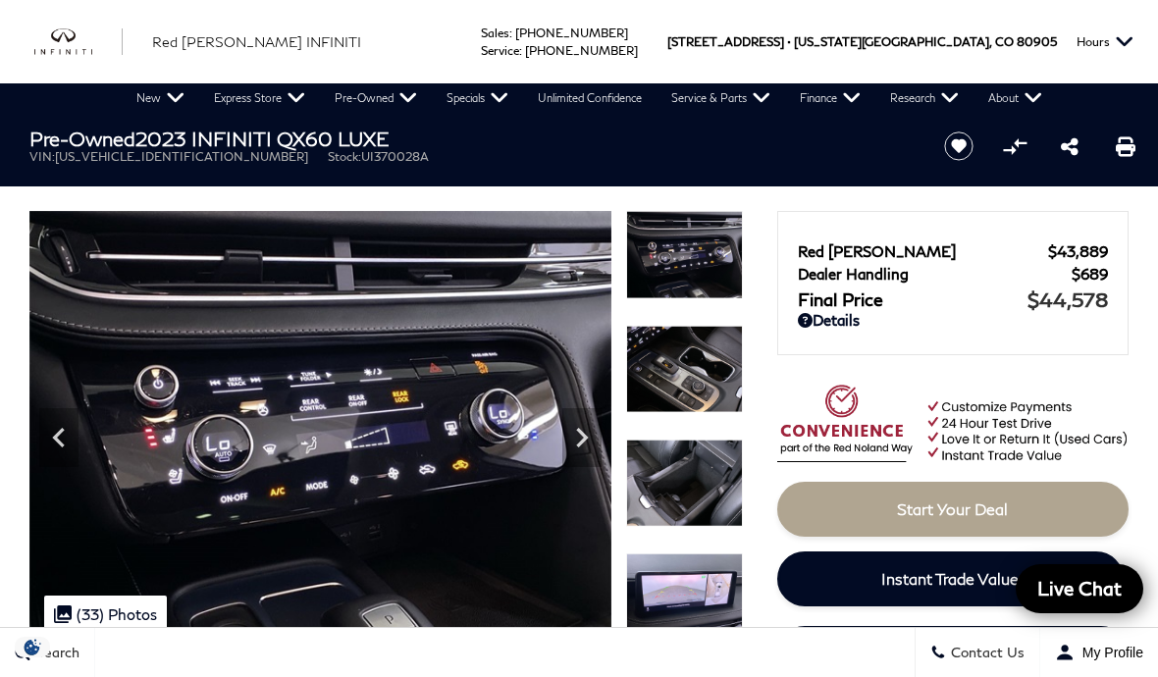
click at [584, 454] on icon "Next" at bounding box center [581, 437] width 39 height 39
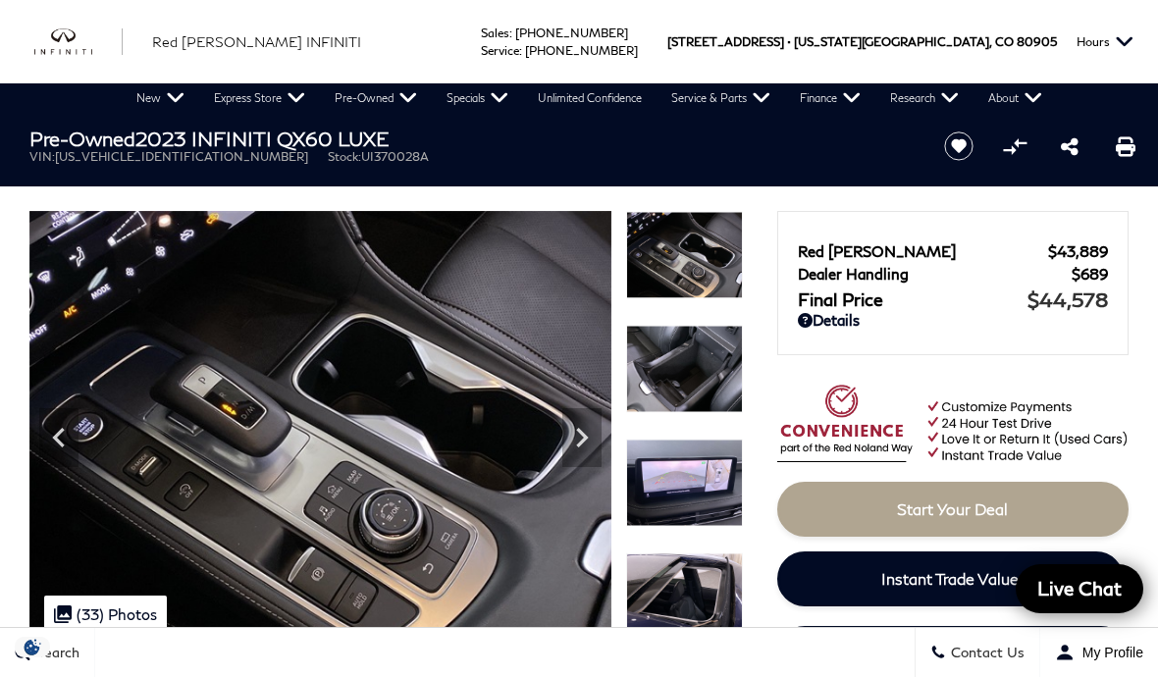
click at [583, 454] on icon "Next" at bounding box center [581, 437] width 39 height 39
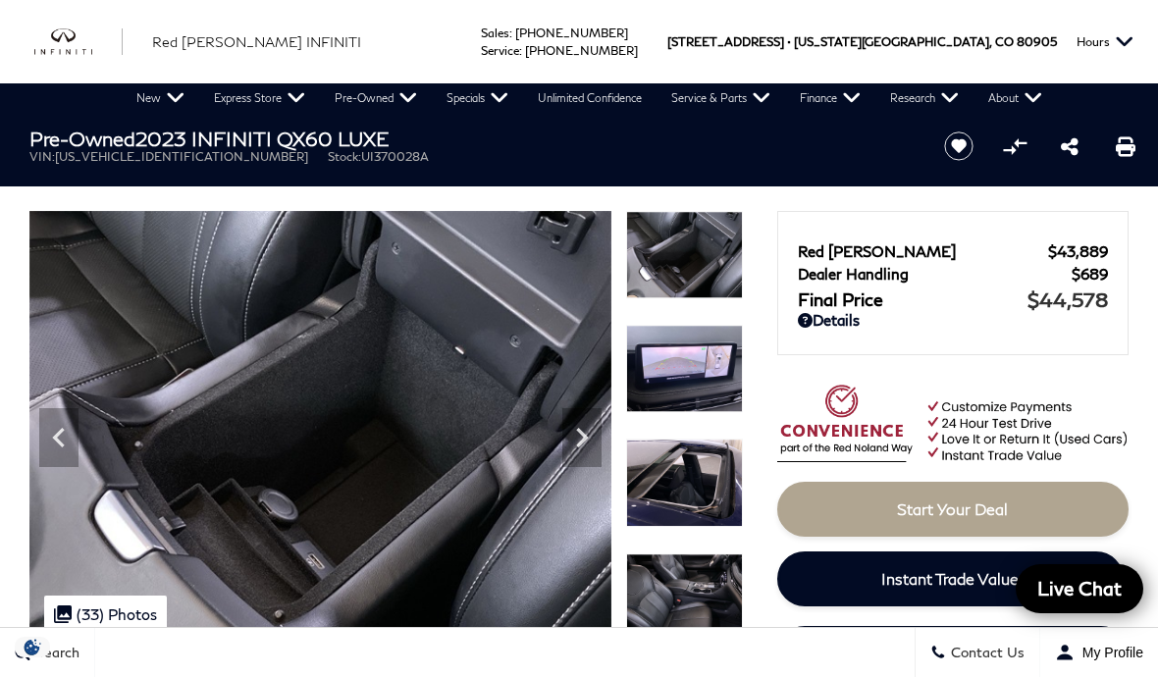
click at [583, 456] on icon "Next" at bounding box center [581, 437] width 39 height 39
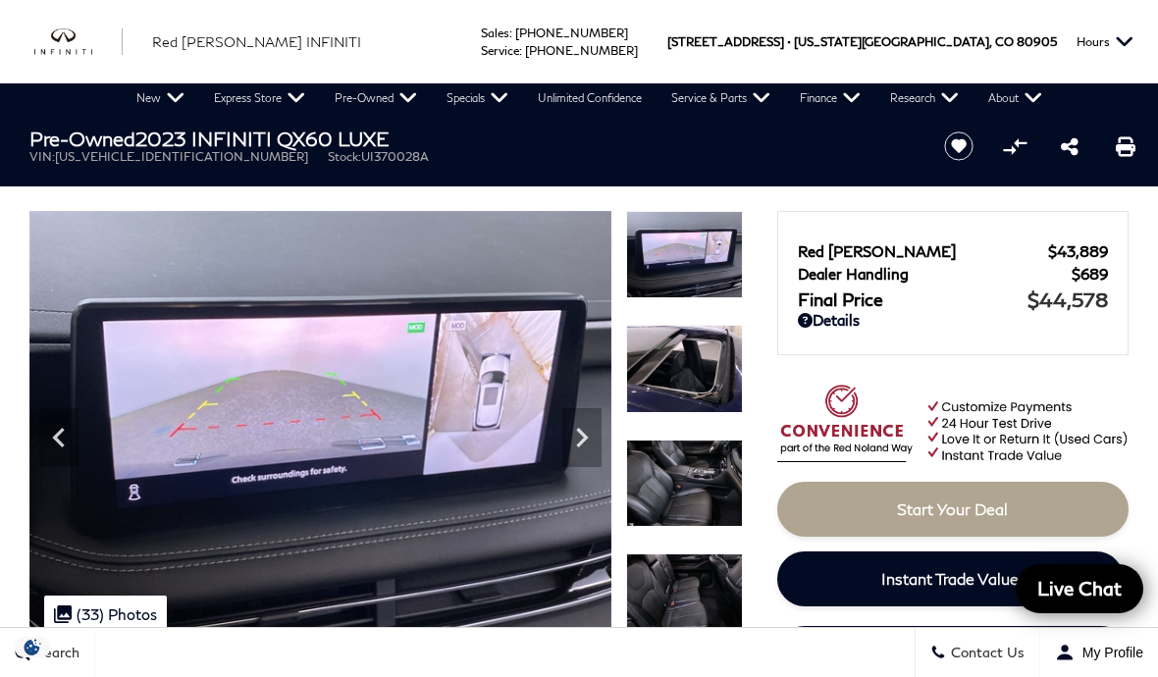
click at [583, 453] on icon "Next" at bounding box center [581, 437] width 39 height 39
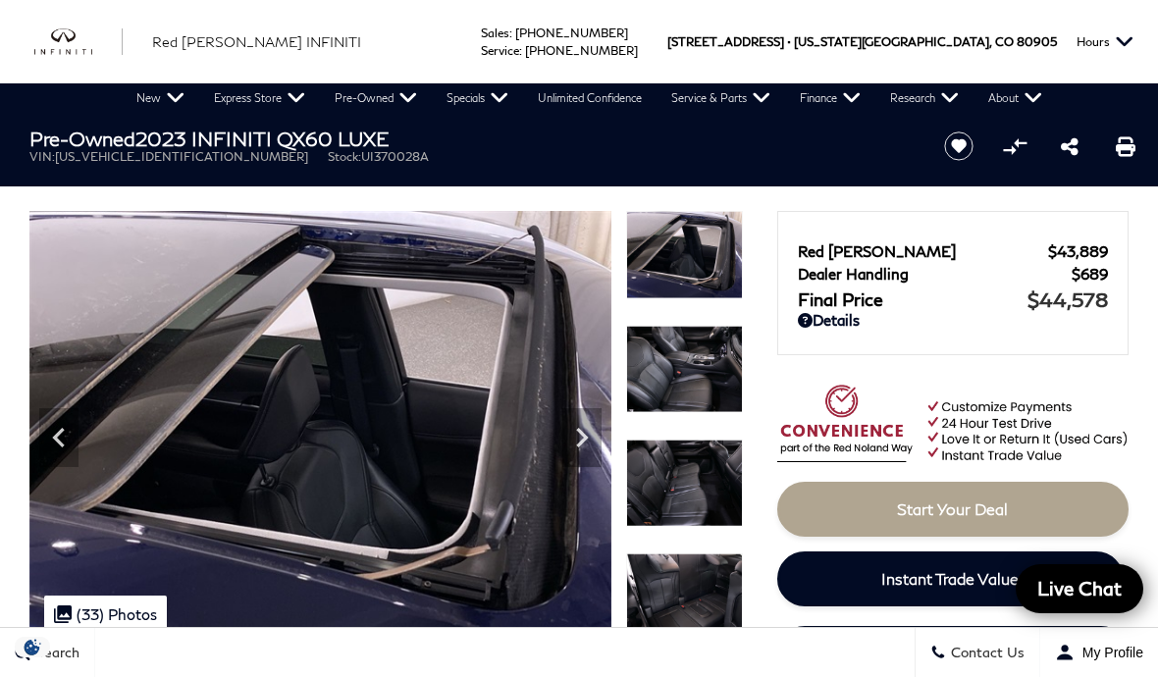
click at [588, 452] on icon "Next" at bounding box center [581, 437] width 39 height 39
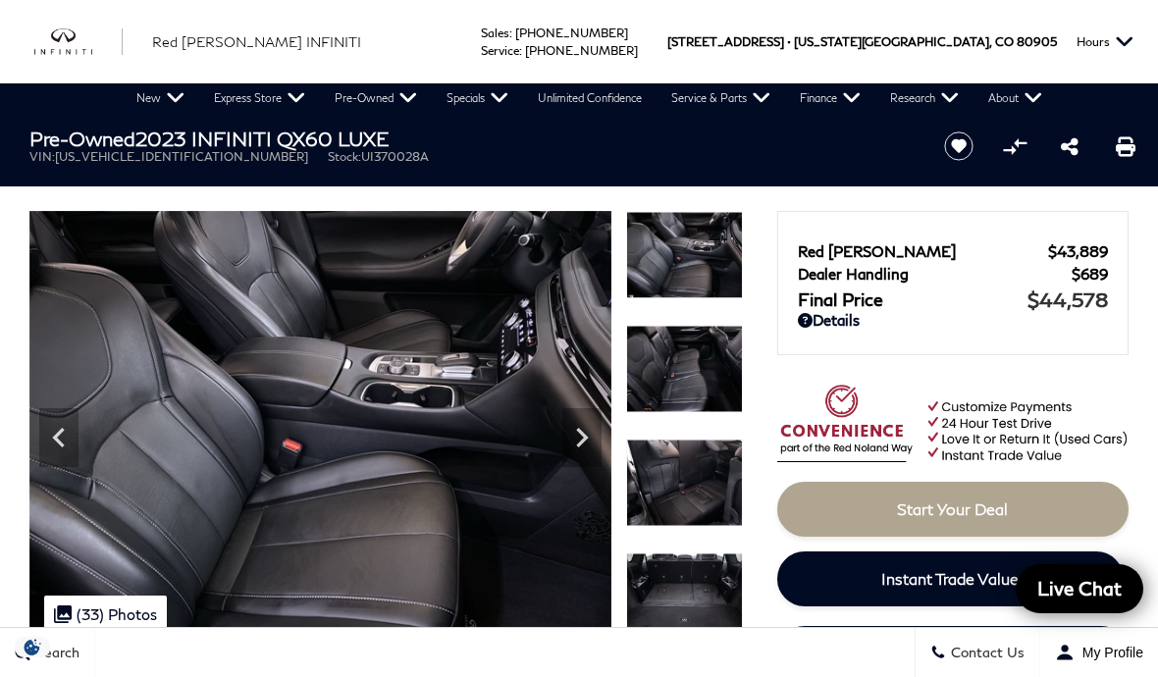
click at [585, 447] on icon "Next" at bounding box center [581, 437] width 39 height 39
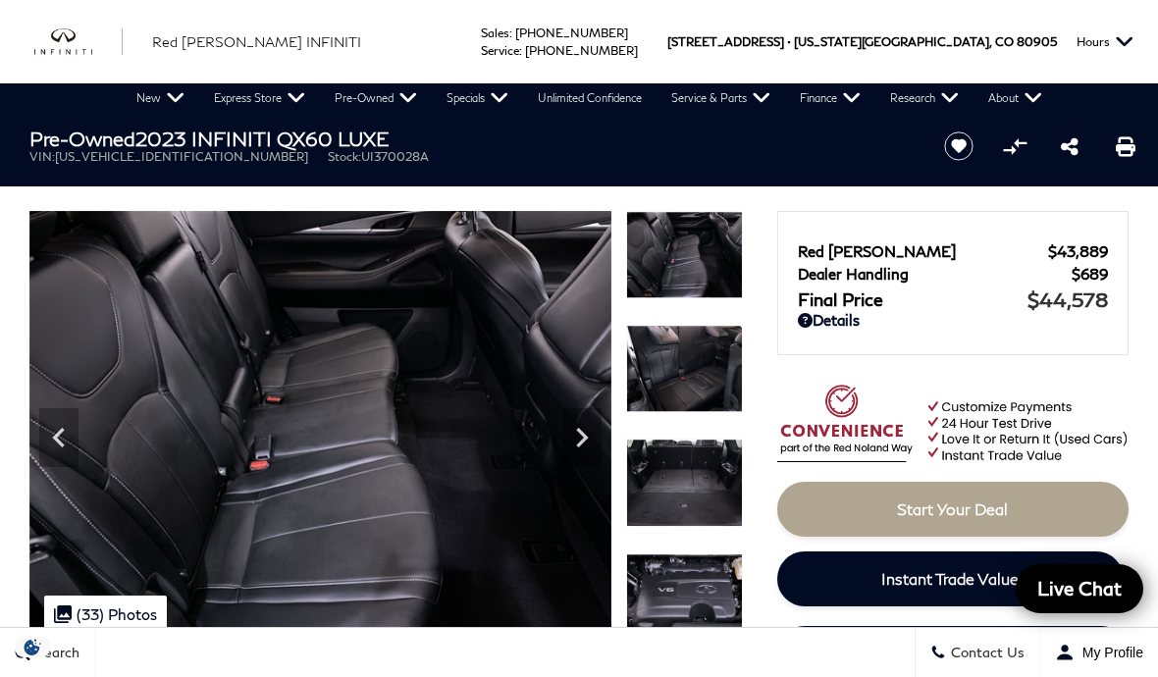
click at [583, 455] on icon "Next" at bounding box center [581, 437] width 39 height 39
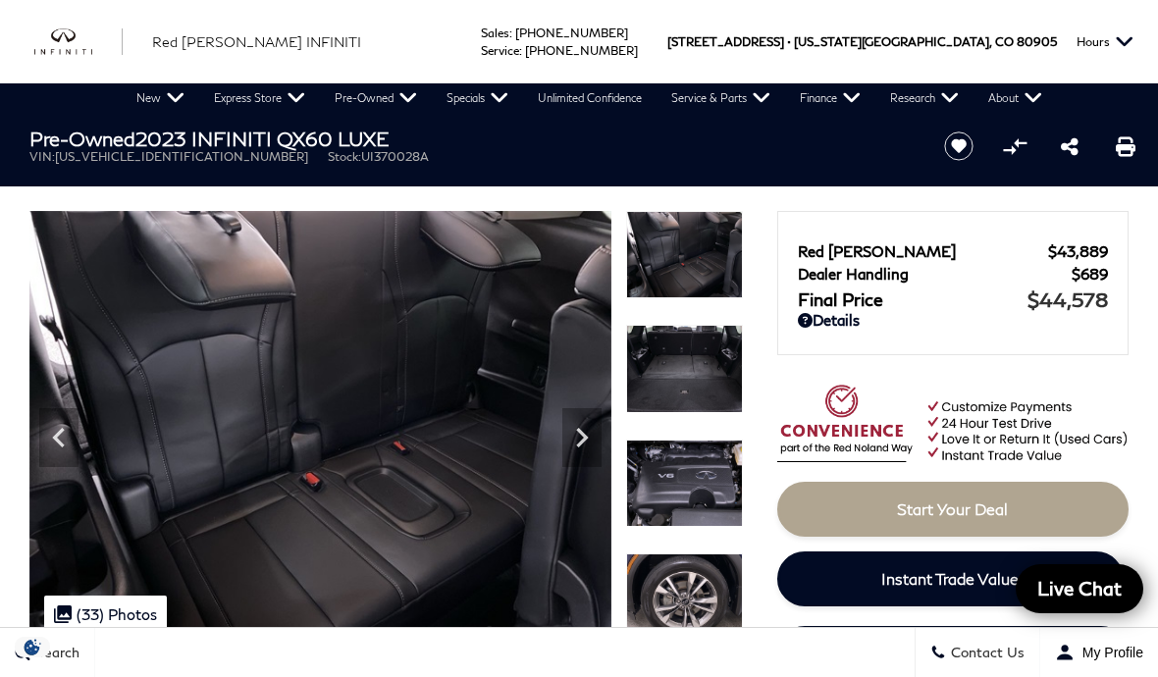
click at [584, 456] on icon "Next" at bounding box center [581, 437] width 39 height 39
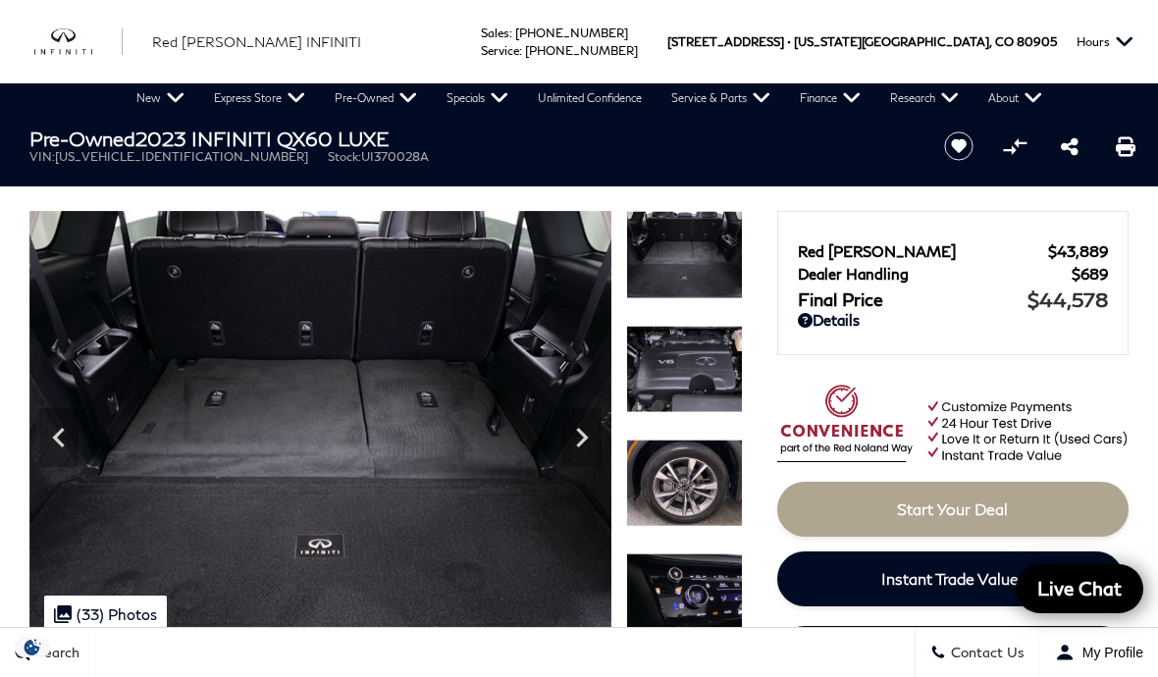
click at [589, 459] on div "Next" at bounding box center [581, 437] width 39 height 59
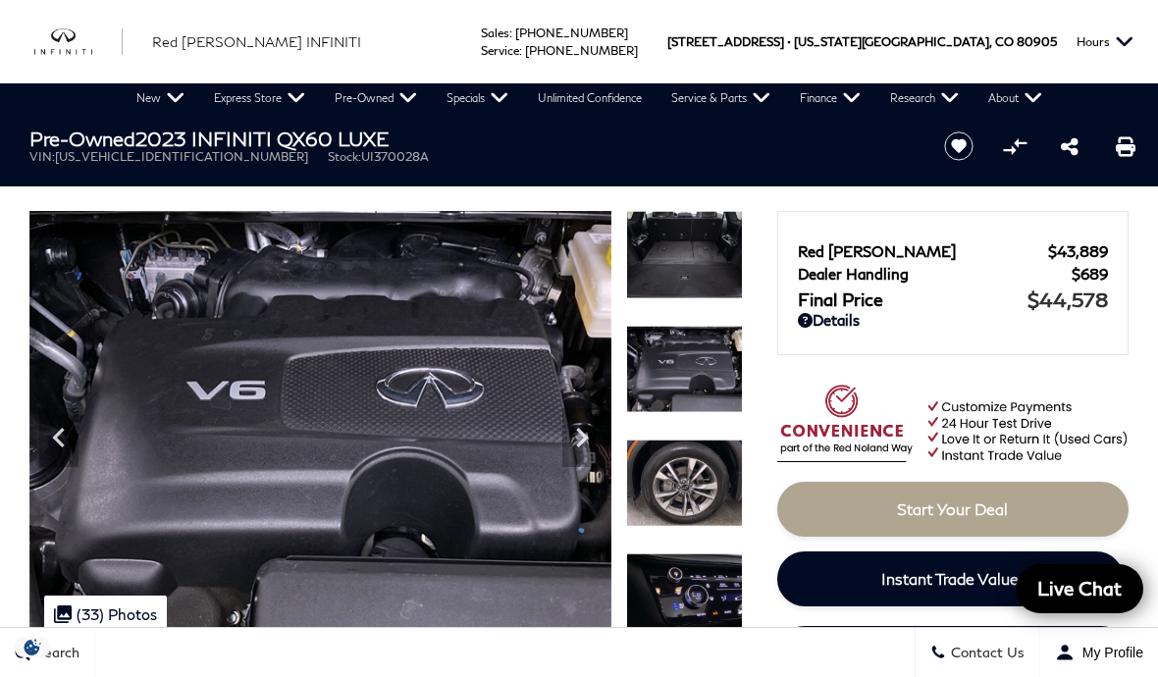
click at [585, 453] on icon "Next" at bounding box center [581, 437] width 39 height 39
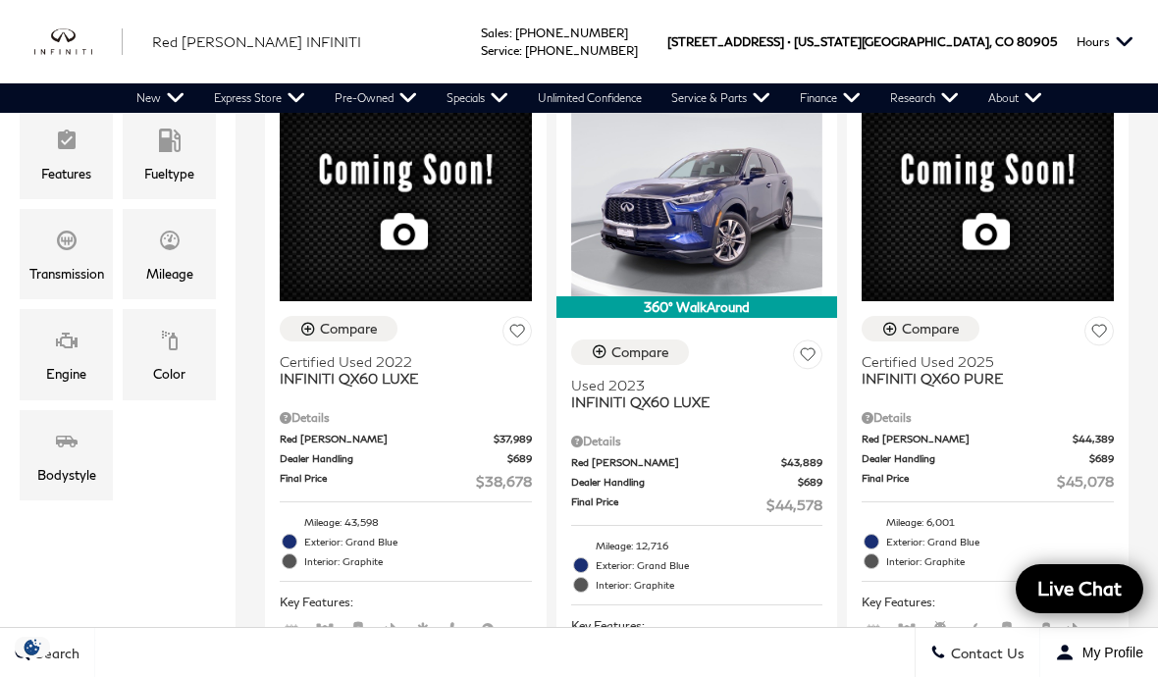
type input "$7,878"
type input "$80,678"
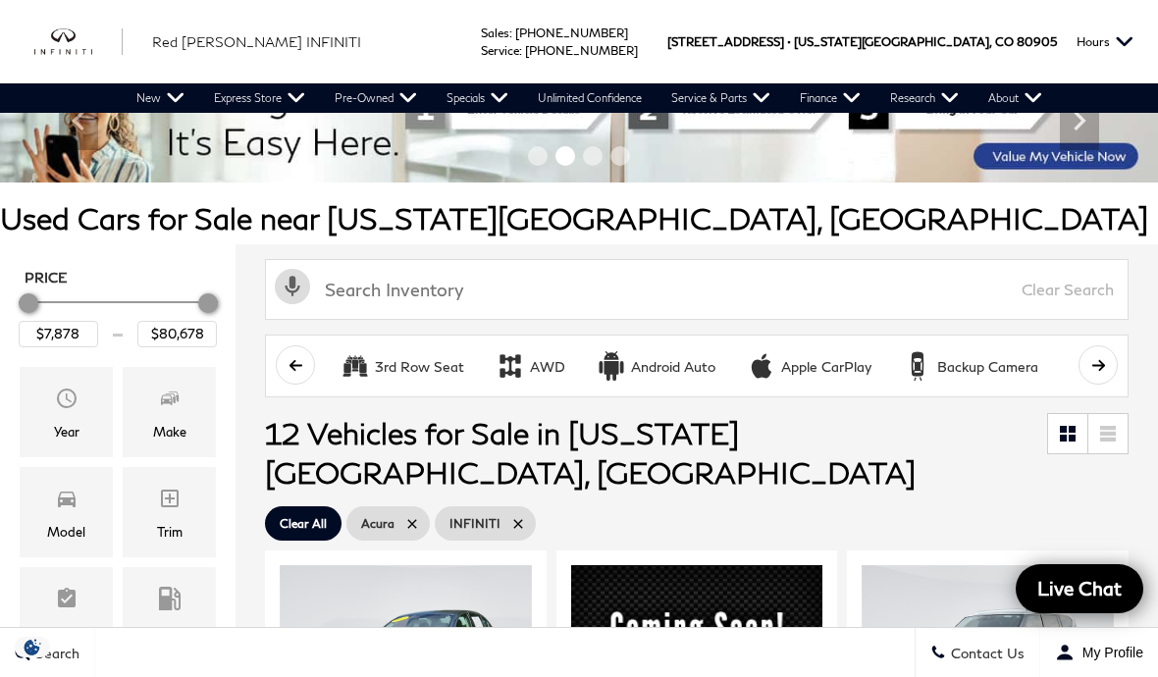
scroll to position [14, 0]
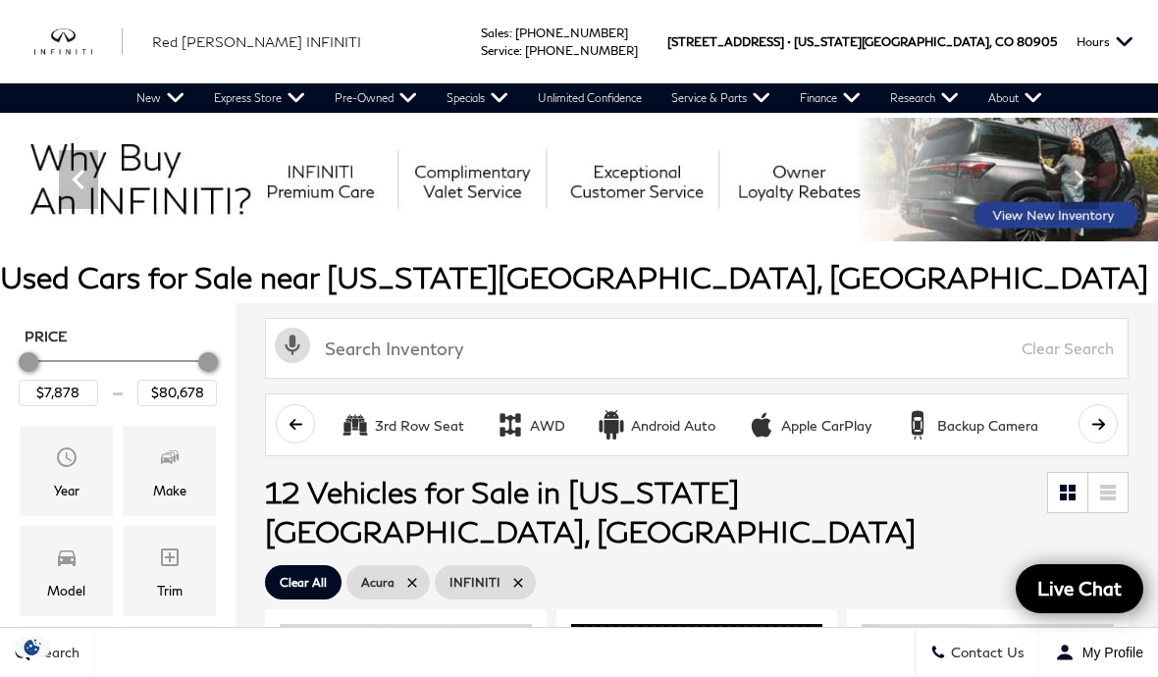
scroll to position [248, 0]
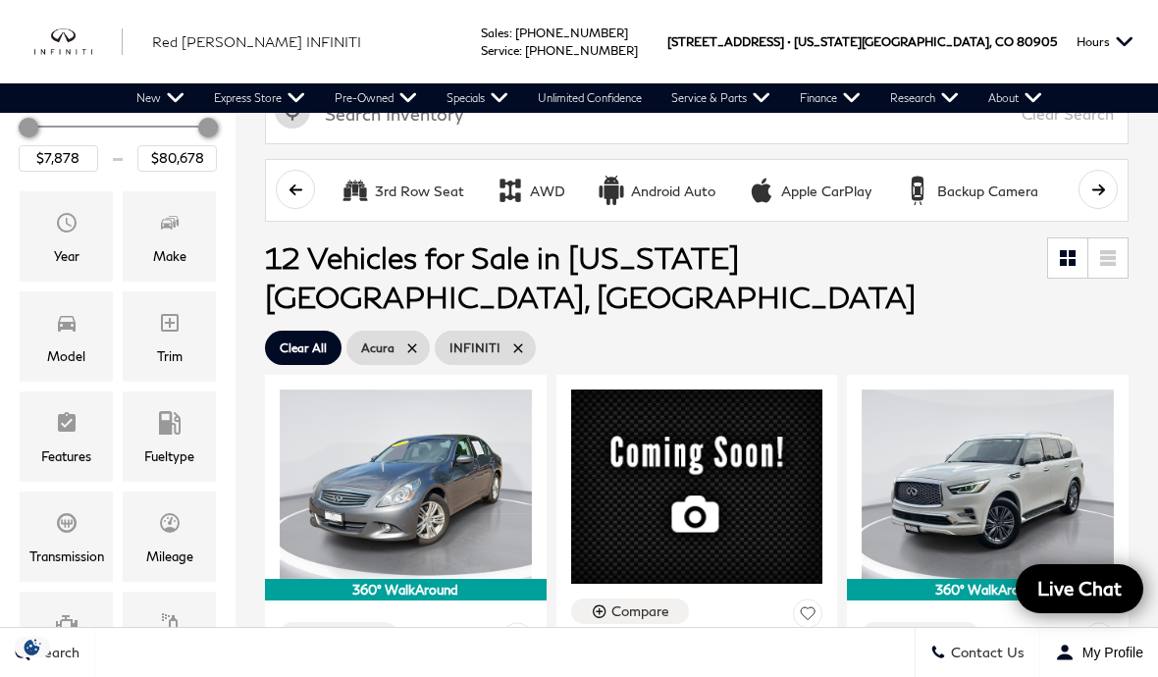
type input "$31,478"
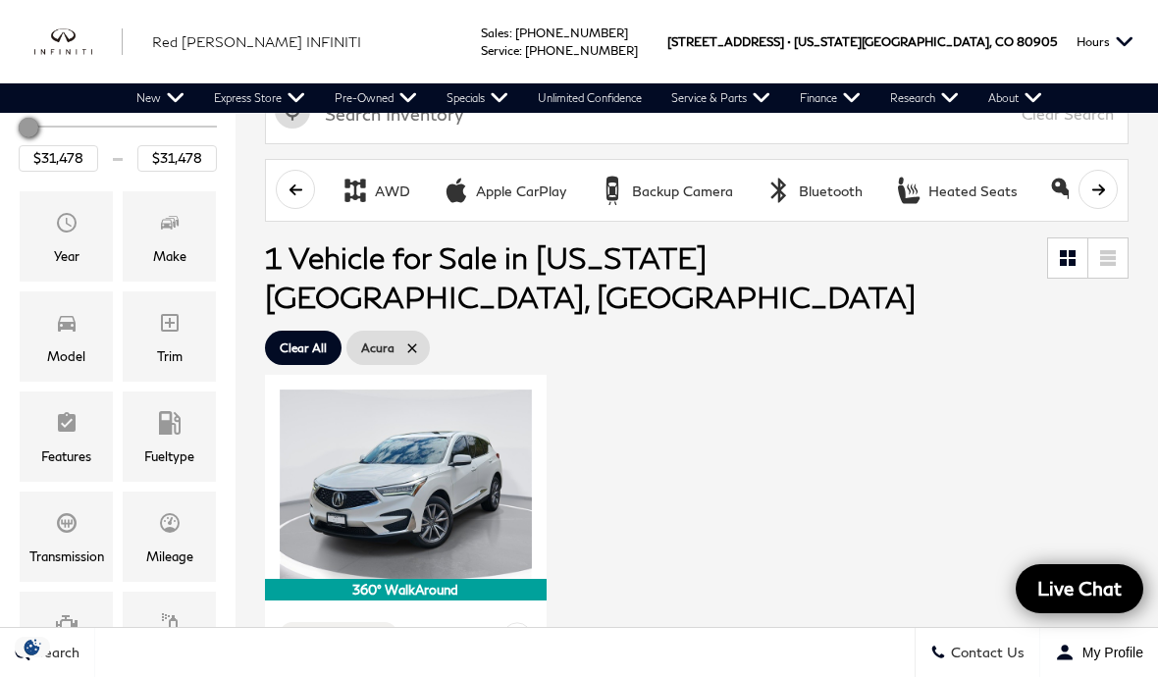
scroll to position [0, 0]
